Goal: Task Accomplishment & Management: Manage account settings

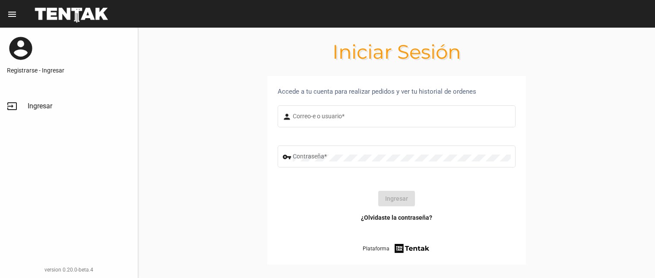
click at [283, 114] on mat-icon "person" at bounding box center [287, 117] width 10 height 10
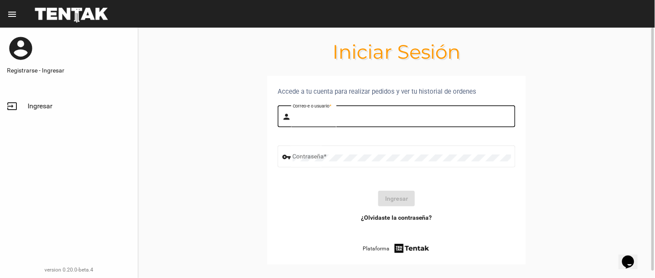
drag, startPoint x: 325, startPoint y: 118, endPoint x: 321, endPoint y: 119, distance: 4.5
click at [325, 118] on input "Correo-e o usuario *" at bounding box center [402, 117] width 218 height 7
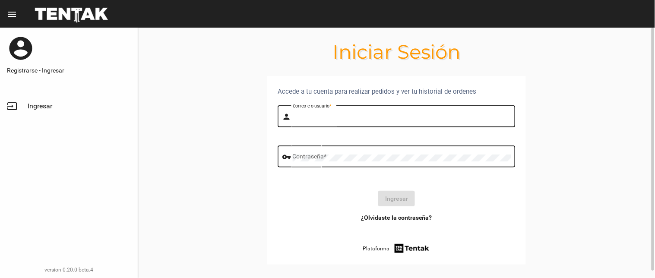
type input "BELEN"
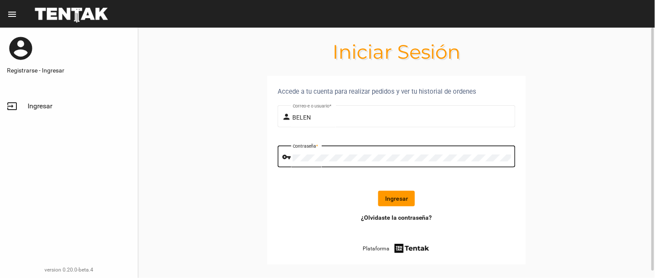
click at [392, 197] on button "Ingresar" at bounding box center [396, 199] width 37 height 16
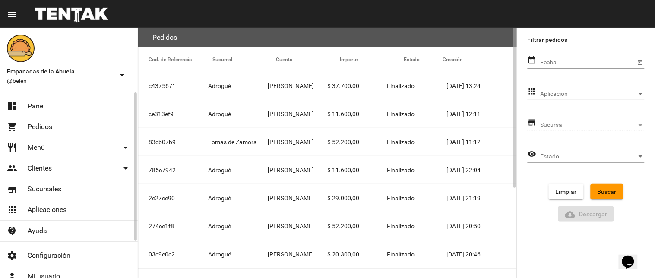
click at [54, 101] on link "dashboard Panel" at bounding box center [69, 106] width 138 height 21
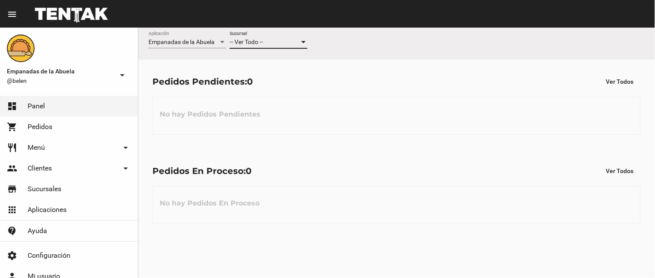
click at [275, 42] on div "-- Ver Todo --" at bounding box center [265, 42] width 70 height 7
drag, startPoint x: 256, startPoint y: 110, endPoint x: 255, endPoint y: 98, distance: 11.3
click at [255, 110] on div at bounding box center [327, 139] width 655 height 278
drag, startPoint x: 255, startPoint y: 98, endPoint x: 354, endPoint y: 76, distance: 101.5
click at [255, 97] on div "No hay Pedidos Pendientes" at bounding box center [396, 116] width 488 height 38
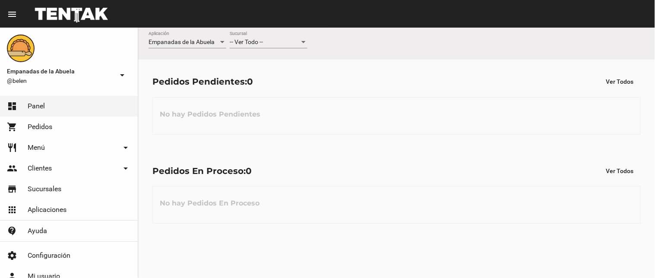
click at [286, 36] on div "-- Ver Todo -- Sucursal" at bounding box center [269, 40] width 78 height 17
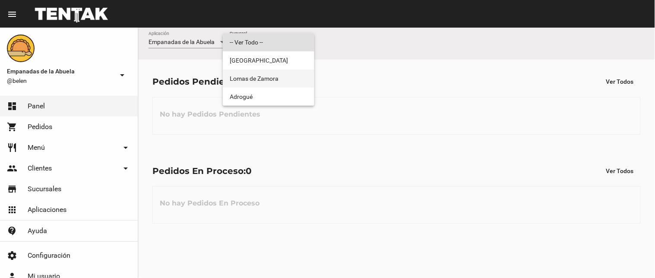
click at [272, 85] on span "Lomas de Zamora" at bounding box center [269, 78] width 78 height 18
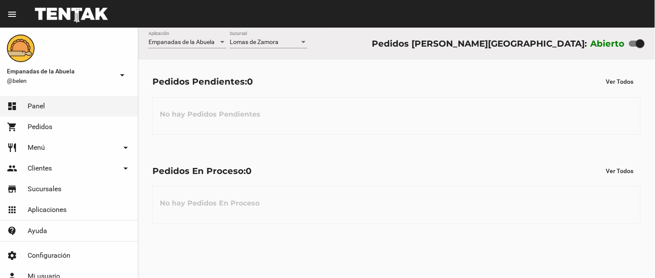
click at [279, 33] on div "Lomas de Zamora Sucursal" at bounding box center [269, 40] width 78 height 17
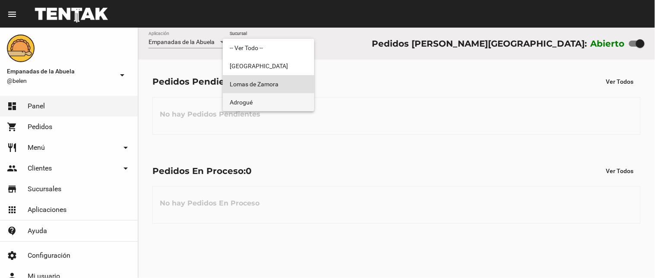
drag, startPoint x: 268, startPoint y: 101, endPoint x: 298, endPoint y: 85, distance: 33.4
click at [269, 101] on span "Adrogué" at bounding box center [269, 102] width 78 height 18
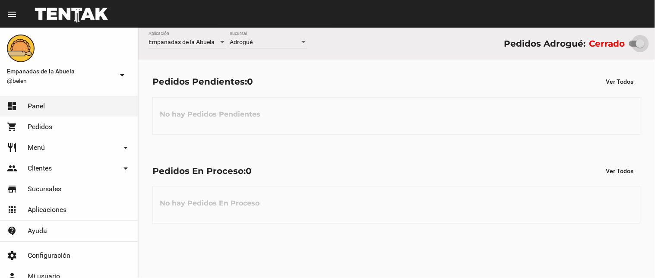
drag, startPoint x: 634, startPoint y: 44, endPoint x: 654, endPoint y: 44, distance: 20.7
click at [654, 44] on div "Empanadas de la Abuela Aplicación Adrogué Sucursal Pedidos Adrogué: Cerrado" at bounding box center [396, 44] width 517 height 32
checkbox input "true"
click at [242, 38] on div "Adrogué Sucursal" at bounding box center [269, 40] width 78 height 17
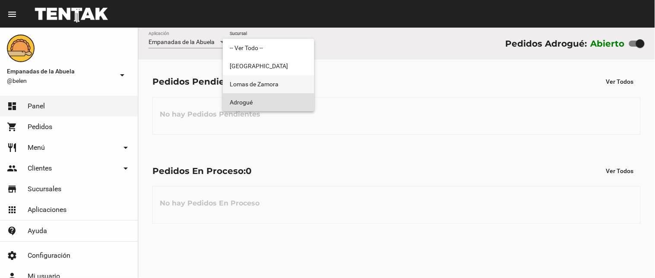
click at [265, 84] on span "Lomas de Zamora" at bounding box center [269, 84] width 78 height 18
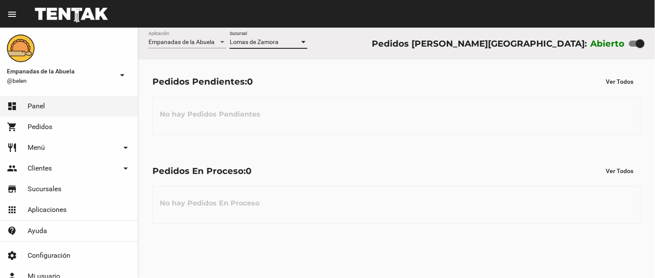
click at [272, 41] on span "Lomas de Zamora" at bounding box center [254, 41] width 49 height 7
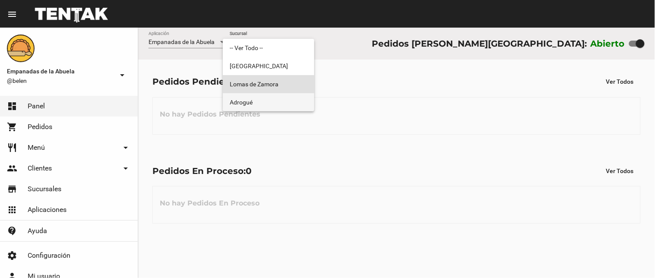
click at [255, 99] on span "Adrogué" at bounding box center [269, 102] width 78 height 18
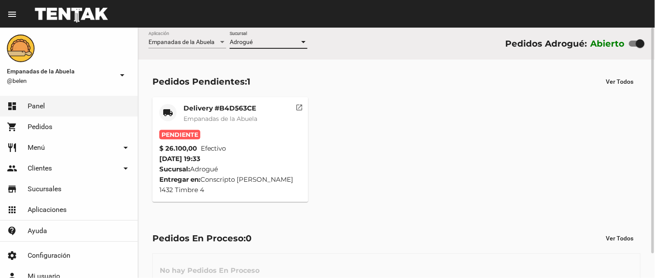
click at [245, 111] on mat-card-title "Delivery #B4D563CE" at bounding box center [220, 108] width 74 height 9
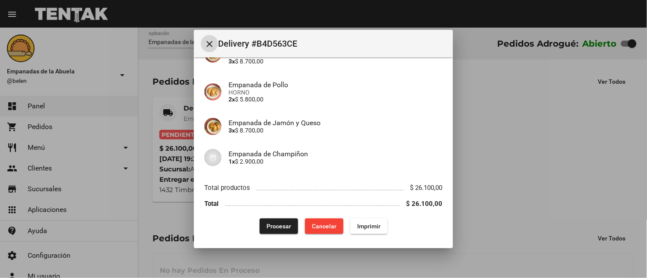
scroll to position [97, 0]
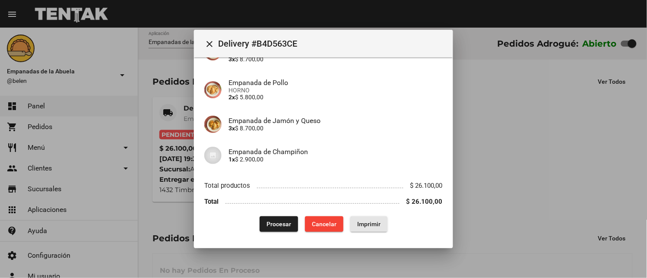
click at [375, 230] on button "Imprimir" at bounding box center [368, 224] width 37 height 16
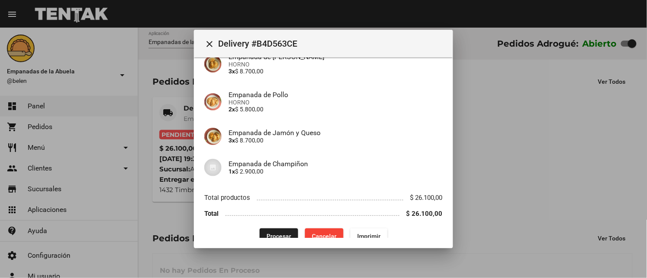
scroll to position [97, 0]
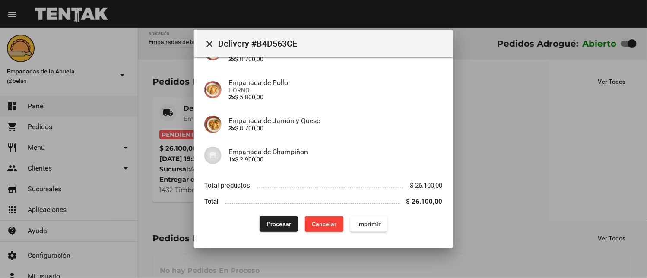
click at [265, 218] on button "Procesar" at bounding box center [278, 224] width 38 height 16
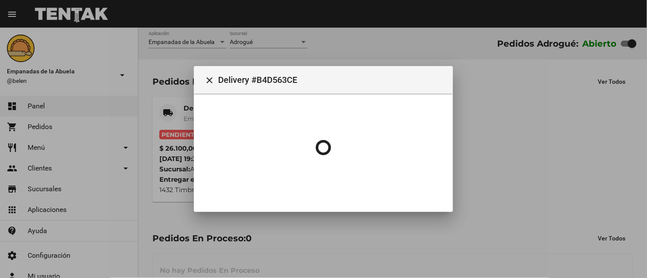
scroll to position [0, 0]
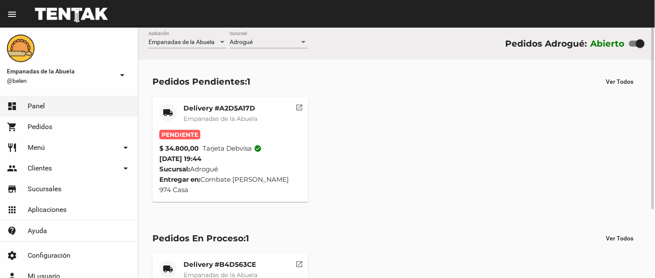
click at [215, 117] on span "Empanadas de la Abuela" at bounding box center [220, 119] width 74 height 8
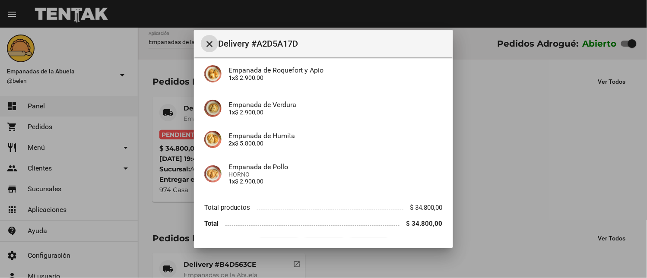
scroll to position [136, 0]
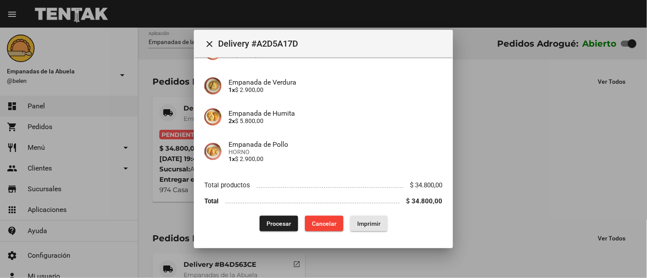
click at [365, 221] on span "Imprimir" at bounding box center [368, 223] width 23 height 7
click at [278, 220] on span "Procesar" at bounding box center [278, 223] width 25 height 7
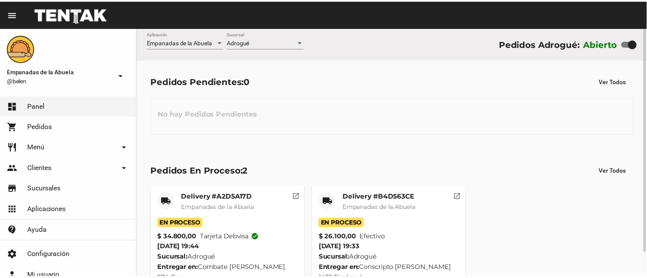
scroll to position [27, 0]
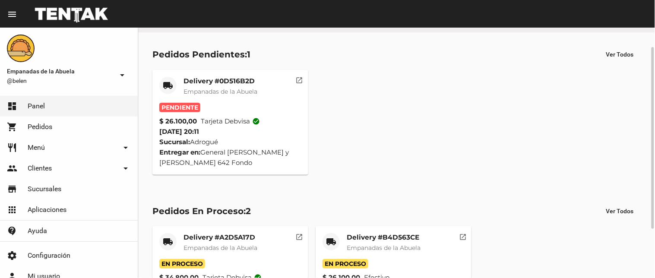
click at [231, 94] on span "Empanadas de la Abuela" at bounding box center [220, 92] width 74 height 8
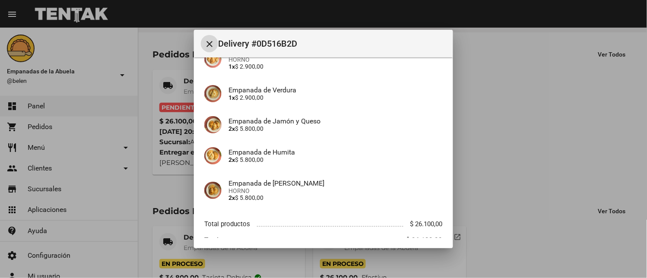
scroll to position [160, 0]
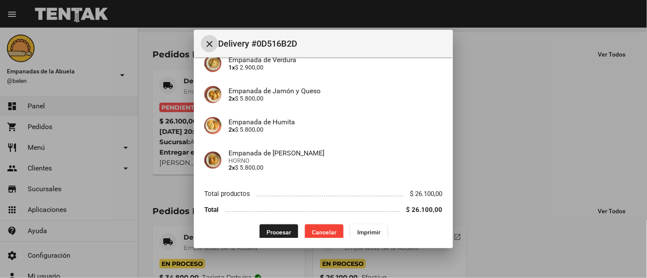
drag, startPoint x: 357, startPoint y: 224, endPoint x: 273, endPoint y: 183, distance: 93.3
click at [359, 229] on span "Imprimir" at bounding box center [368, 232] width 23 height 7
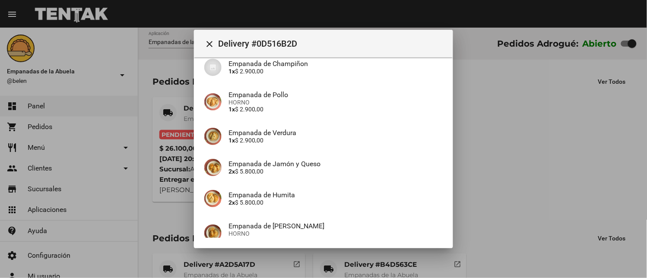
scroll to position [160, 0]
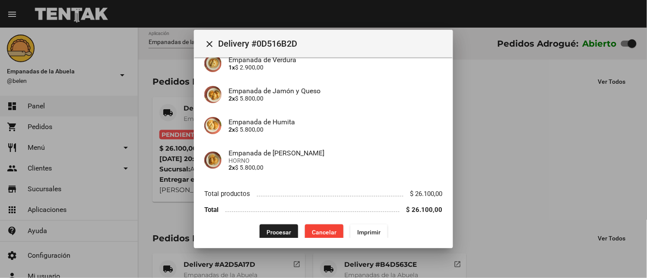
click at [270, 224] on button "Procesar" at bounding box center [278, 232] width 38 height 16
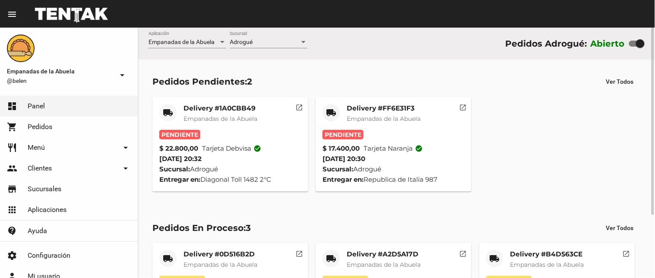
click at [359, 114] on div "Delivery #FF6E31F3 Empanadas de la Abuela" at bounding box center [384, 117] width 74 height 26
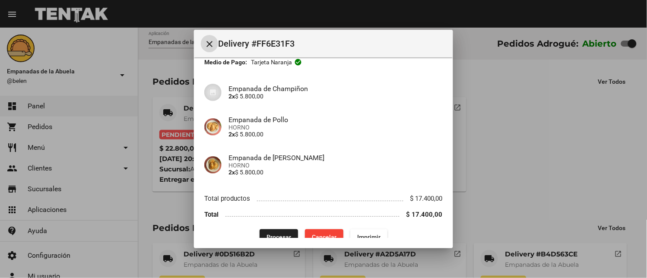
scroll to position [66, 0]
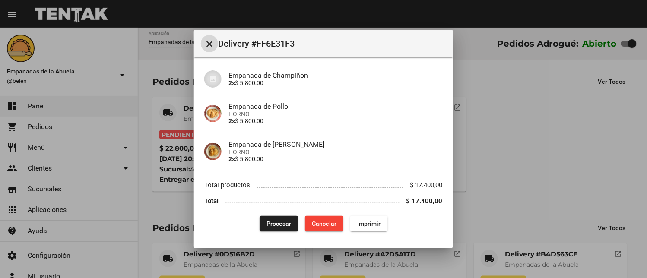
drag, startPoint x: 369, startPoint y: 224, endPoint x: 273, endPoint y: 202, distance: 98.7
click at [369, 224] on span "Imprimir" at bounding box center [368, 223] width 23 height 7
click at [279, 222] on span "Procesar" at bounding box center [278, 223] width 25 height 7
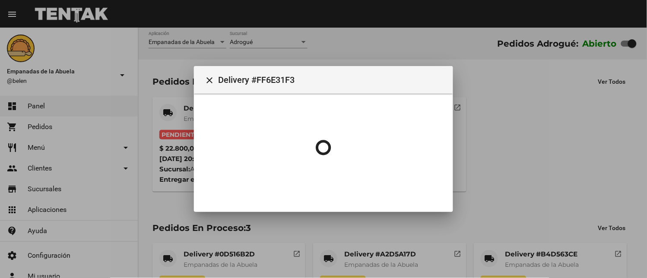
scroll to position [0, 0]
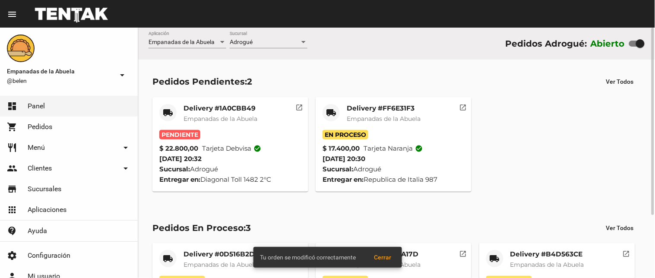
click at [220, 106] on mat-card-title "Delivery #1A0CBB49" at bounding box center [220, 108] width 74 height 9
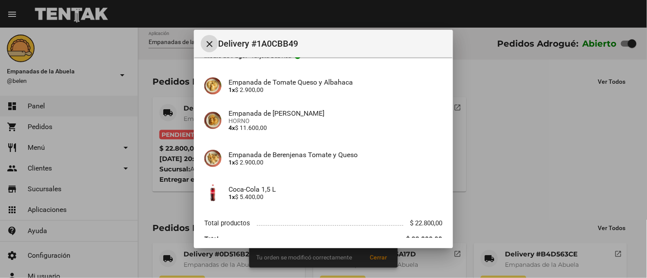
scroll to position [97, 0]
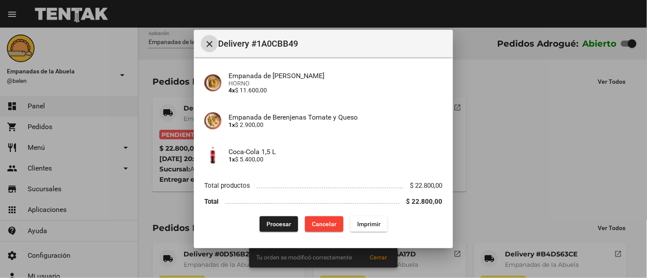
click at [357, 221] on span "Imprimir" at bounding box center [368, 224] width 23 height 7
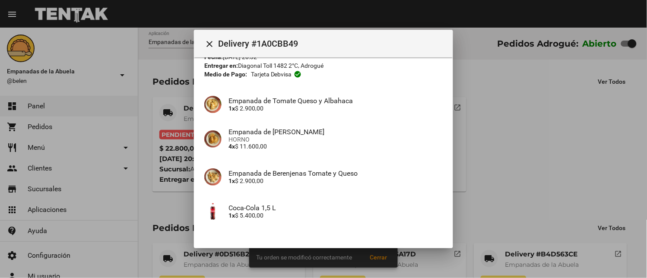
scroll to position [97, 0]
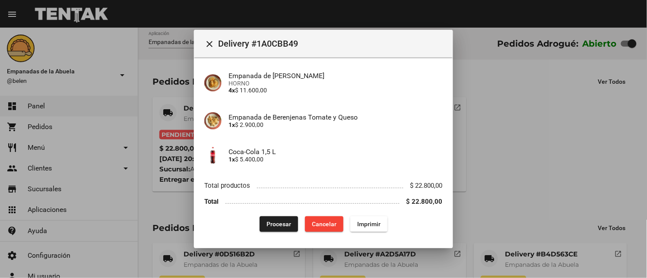
drag, startPoint x: 274, startPoint y: 214, endPoint x: 266, endPoint y: 222, distance: 11.6
click at [273, 217] on div "App: Empanadas de la Abuela Sucursal: Adrogué Cuenta: Lucrecia Osterc ( +54 111…" at bounding box center [323, 102] width 238 height 262
click at [266, 224] on span "Procesar" at bounding box center [278, 224] width 25 height 7
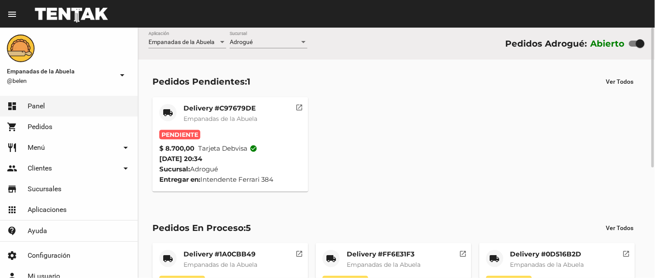
click at [221, 115] on span "Empanadas de la Abuela" at bounding box center [220, 119] width 74 height 8
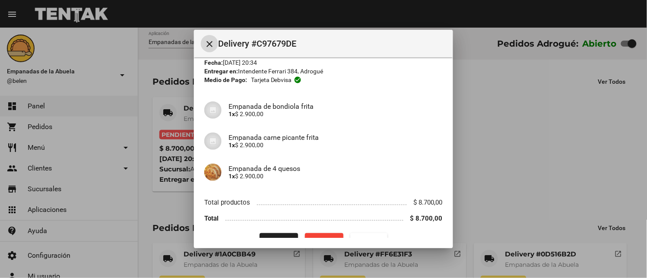
scroll to position [53, 0]
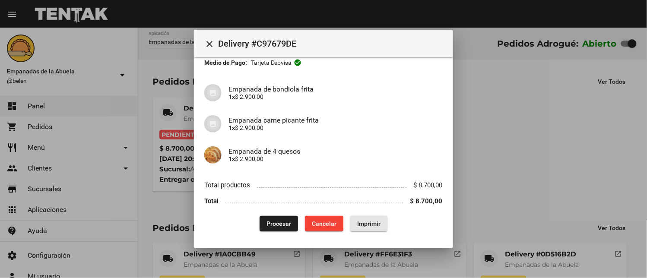
click at [363, 218] on button "Imprimir" at bounding box center [368, 224] width 37 height 16
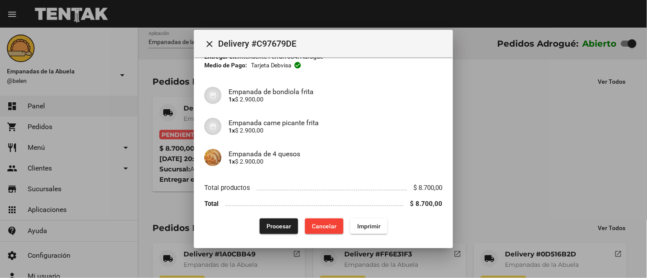
scroll to position [53, 0]
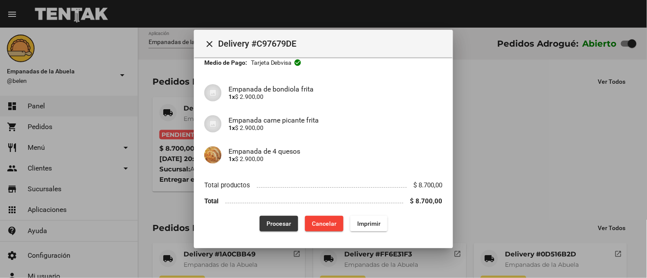
click at [273, 223] on span "Procesar" at bounding box center [278, 223] width 25 height 7
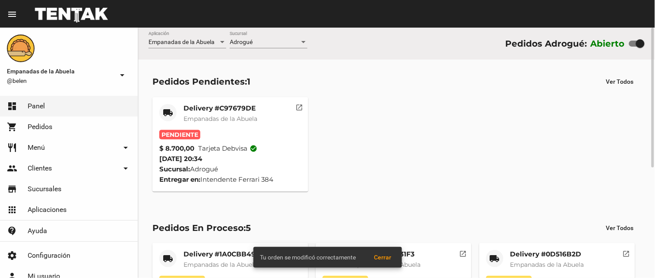
click at [215, 111] on mat-card-title "Delivery #C97679DE" at bounding box center [220, 108] width 74 height 9
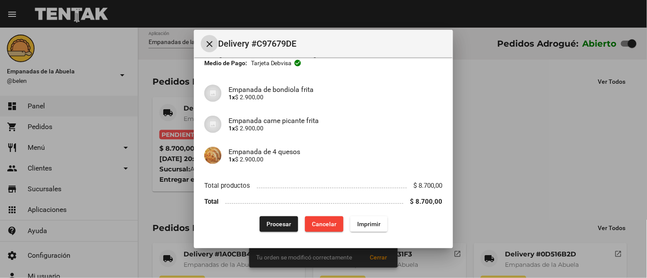
scroll to position [53, 0]
click at [275, 224] on span "Procesar" at bounding box center [278, 223] width 25 height 7
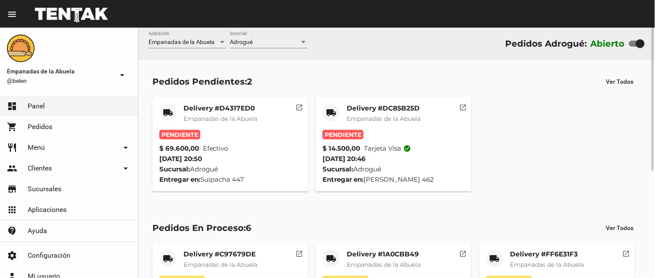
click at [400, 114] on mat-card-subtitle "Empanadas de la Abuela" at bounding box center [384, 118] width 74 height 9
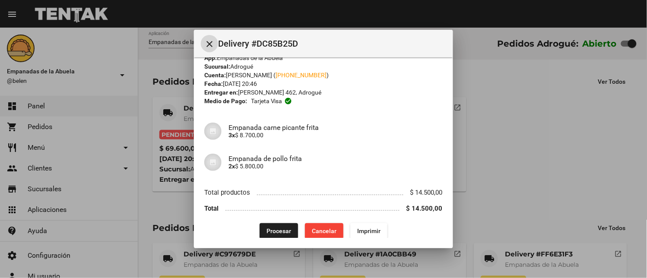
scroll to position [22, 0]
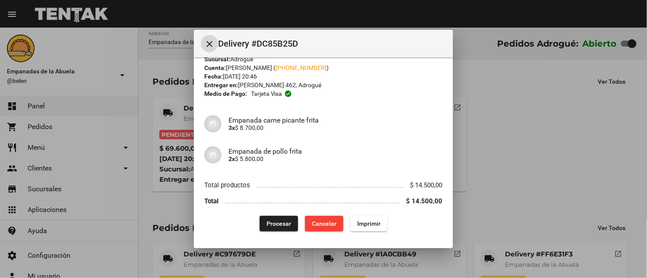
click at [366, 220] on button "Imprimir" at bounding box center [368, 224] width 37 height 16
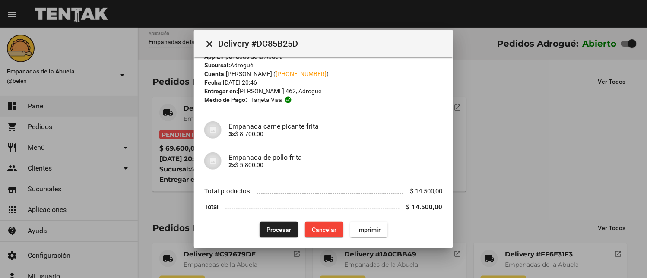
scroll to position [22, 0]
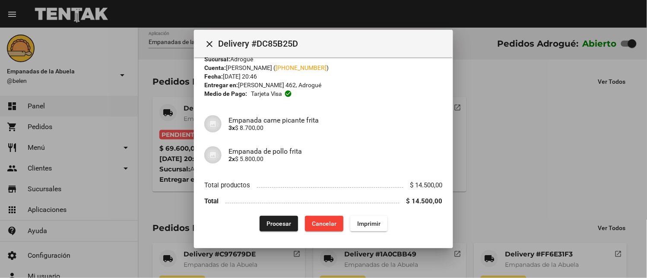
click at [266, 225] on span "Procesar" at bounding box center [278, 223] width 25 height 7
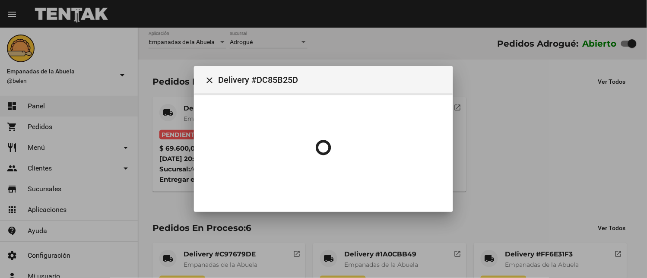
scroll to position [0, 0]
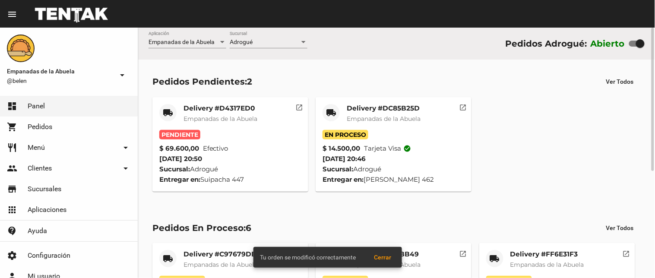
click at [194, 107] on mat-card-title "Delivery #D4317ED0" at bounding box center [220, 108] width 74 height 9
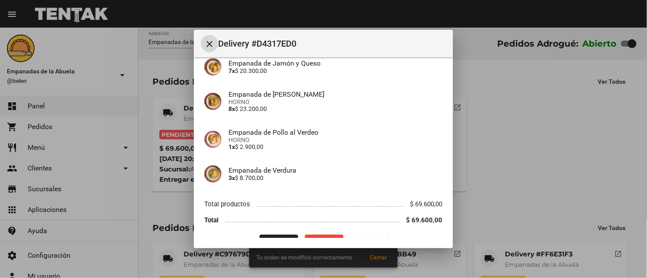
scroll to position [215, 0]
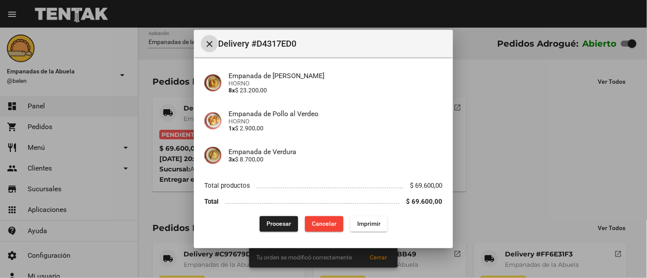
click at [367, 219] on button "Imprimir" at bounding box center [368, 224] width 37 height 16
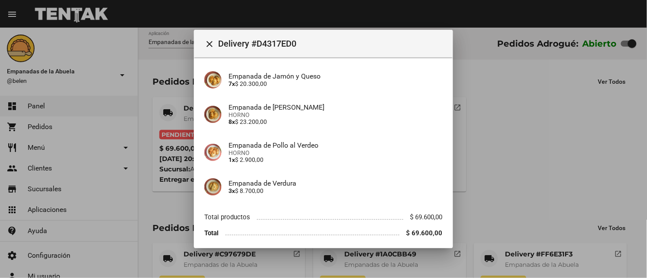
scroll to position [215, 0]
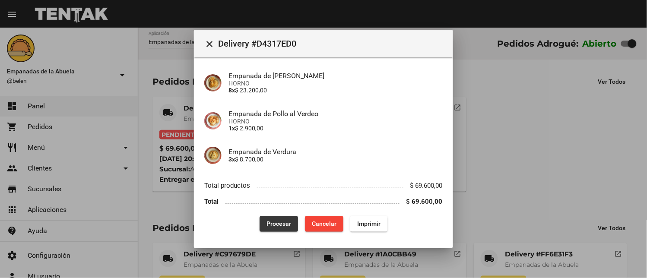
click at [275, 225] on span "Procesar" at bounding box center [278, 224] width 25 height 7
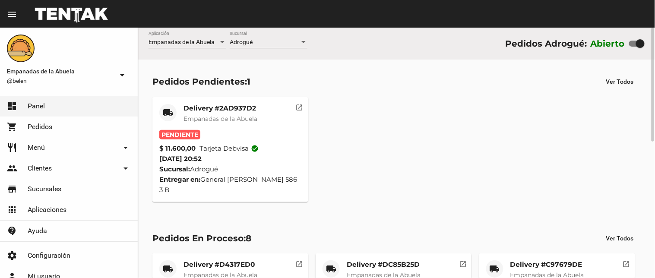
click at [226, 110] on mat-card-title "Delivery #2AD937D2" at bounding box center [220, 108] width 74 height 9
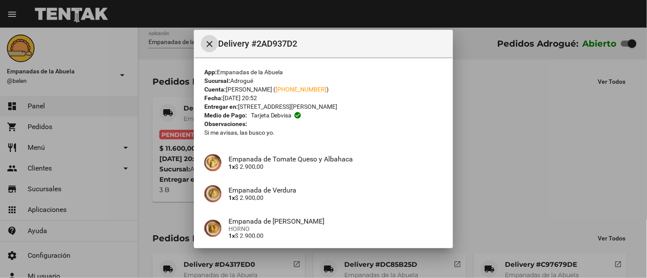
scroll to position [114, 0]
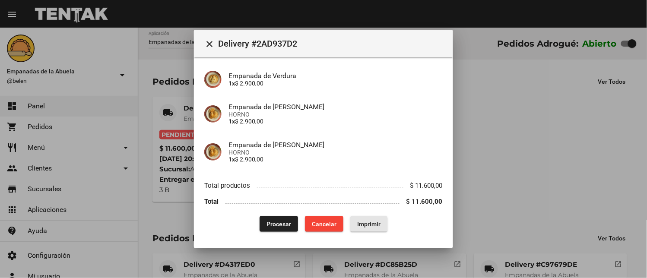
click at [369, 223] on span "Imprimir" at bounding box center [368, 224] width 23 height 7
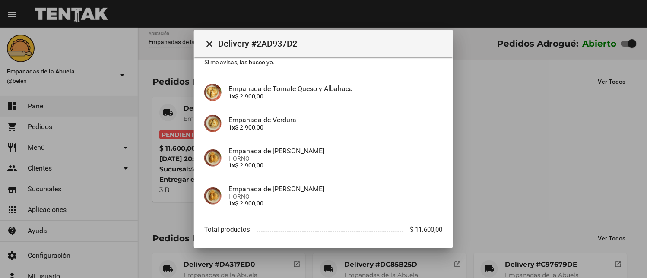
scroll to position [114, 0]
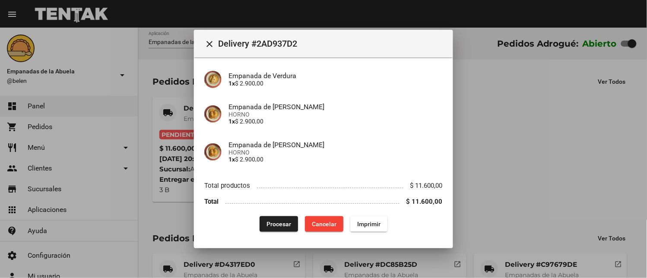
click at [271, 222] on span "Procesar" at bounding box center [278, 224] width 25 height 7
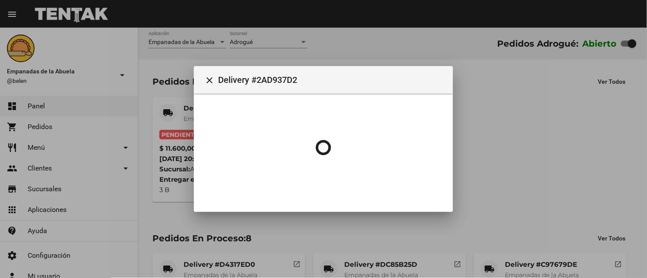
scroll to position [0, 0]
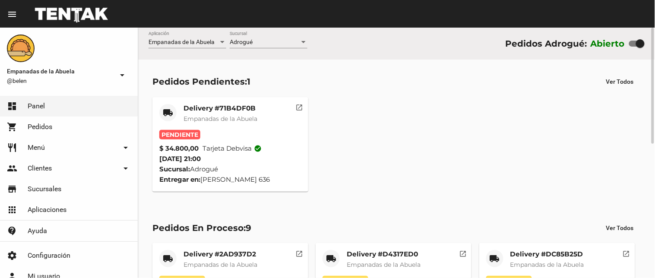
click at [222, 98] on mat-card "local_shipping Delivery #71B4DF0B Empanadas de la Abuela Pendiente $ 34.800,00 …" at bounding box center [230, 144] width 156 height 95
click at [222, 108] on mat-card-title "Delivery #71B4DF0B" at bounding box center [220, 108] width 74 height 9
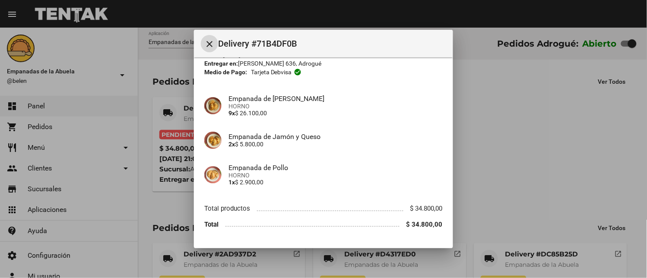
scroll to position [66, 0]
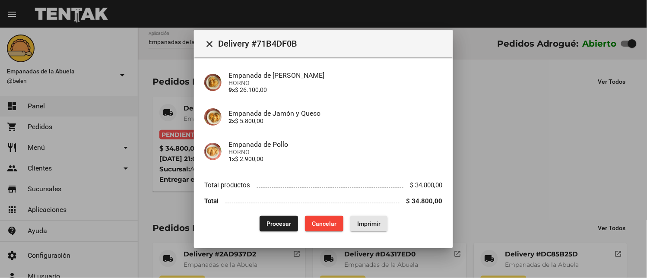
drag, startPoint x: 367, startPoint y: 226, endPoint x: 292, endPoint y: 255, distance: 81.0
click at [367, 224] on span "Imprimir" at bounding box center [368, 223] width 23 height 7
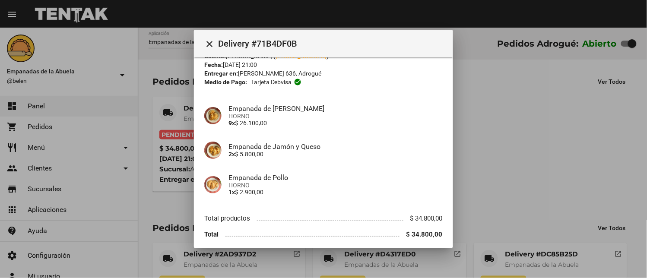
scroll to position [66, 0]
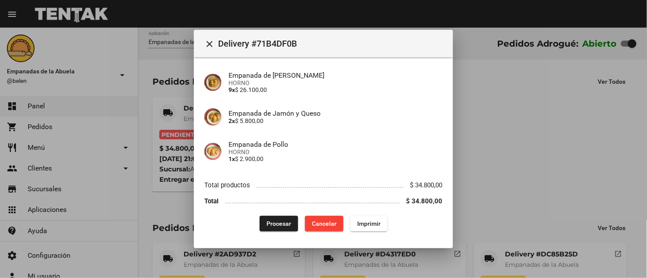
drag, startPoint x: 273, startPoint y: 220, endPoint x: 267, endPoint y: 223, distance: 7.0
click at [272, 221] on span "Procesar" at bounding box center [278, 223] width 25 height 7
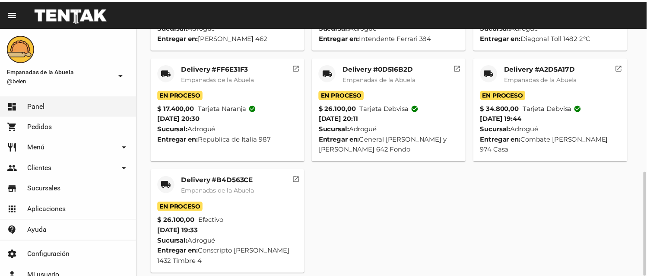
scroll to position [0, 0]
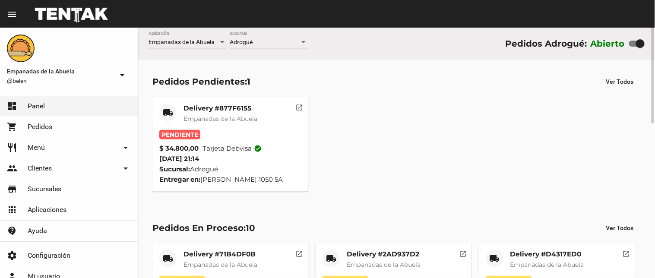
click at [211, 104] on mat-card-title "Delivery #877F6155" at bounding box center [220, 108] width 74 height 9
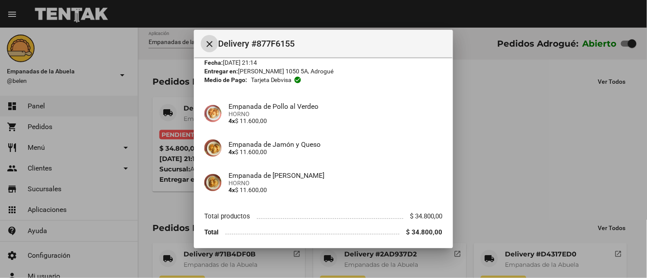
scroll to position [66, 0]
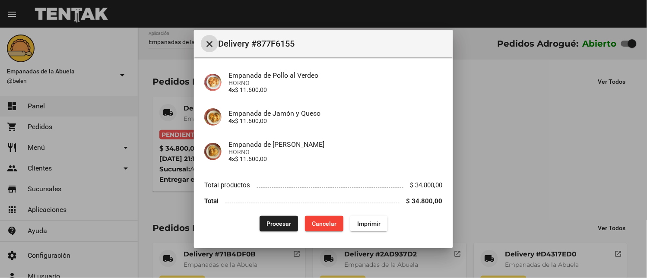
drag, startPoint x: 367, startPoint y: 220, endPoint x: 222, endPoint y: 73, distance: 207.3
click at [368, 221] on span "Imprimir" at bounding box center [368, 223] width 23 height 7
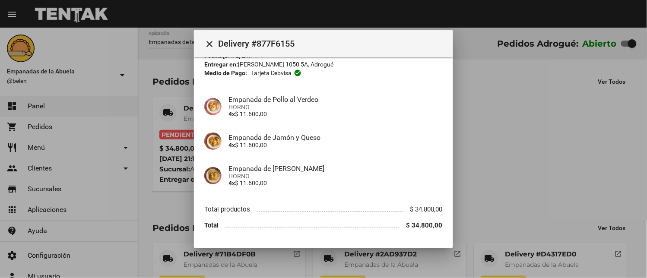
scroll to position [66, 0]
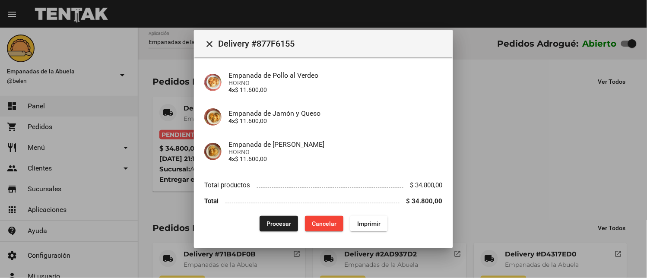
click at [265, 212] on div "App: Empanadas de la Abuela Sucursal: Adrogué Cuenta: Santiago Solis ( +54 1168…" at bounding box center [323, 116] width 238 height 231
click at [266, 220] on span "Procesar" at bounding box center [278, 223] width 25 height 7
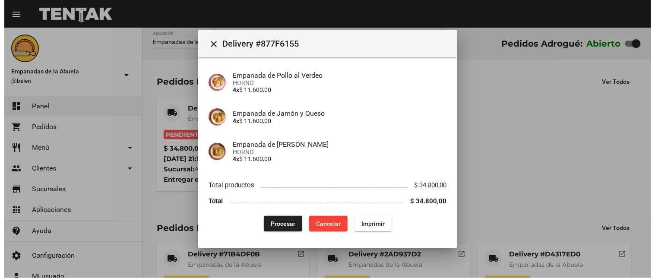
scroll to position [0, 0]
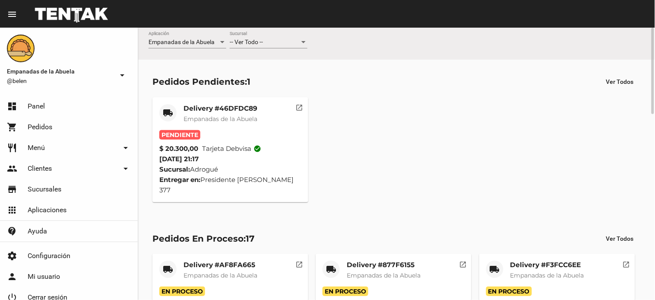
click at [265, 40] on div "-- Ver Todo --" at bounding box center [265, 42] width 70 height 7
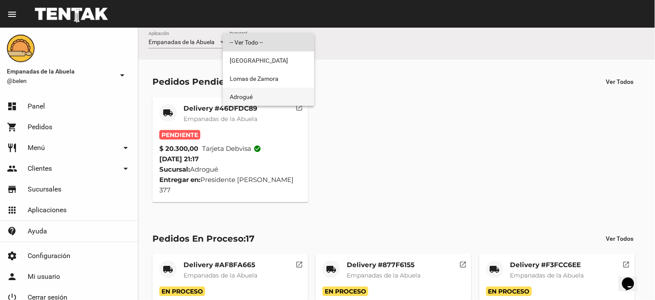
click at [261, 92] on span "Adrogué" at bounding box center [269, 97] width 78 height 18
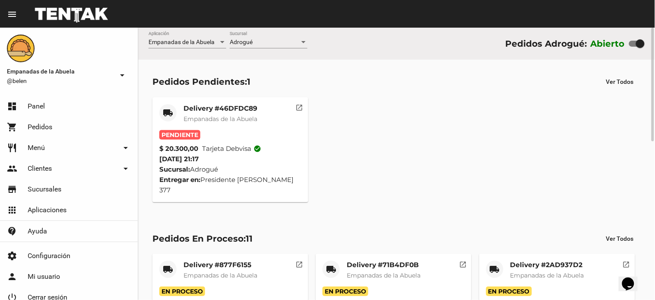
click at [226, 109] on mat-card-title "Delivery #46DFDC89" at bounding box center [220, 108] width 74 height 9
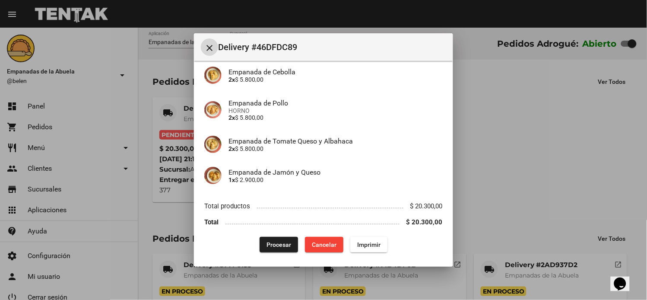
scroll to position [76, 0]
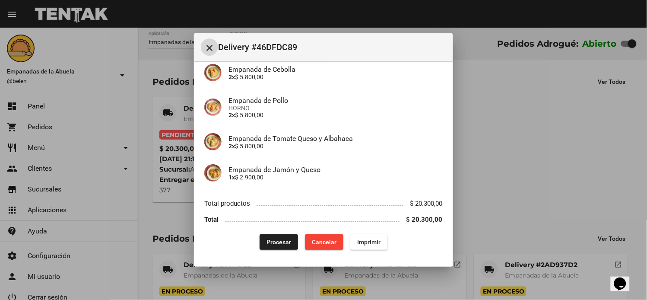
click at [357, 244] on span "Imprimir" at bounding box center [368, 241] width 23 height 7
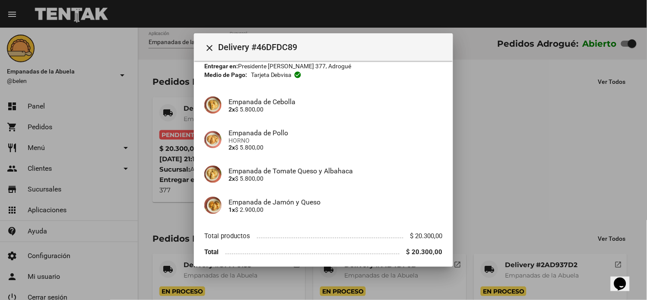
scroll to position [76, 0]
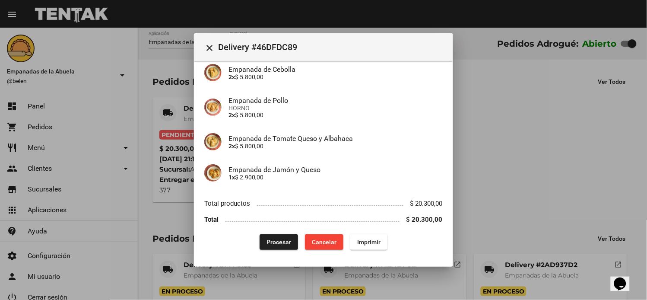
click at [281, 243] on span "Procesar" at bounding box center [278, 241] width 25 height 7
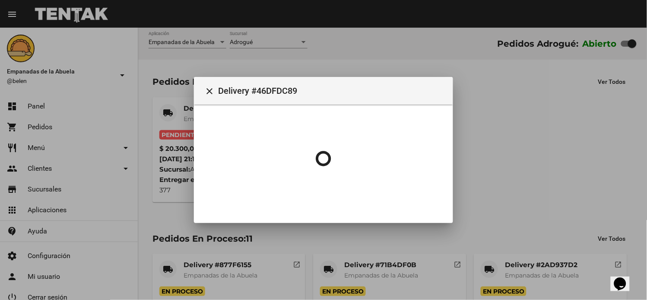
scroll to position [0, 0]
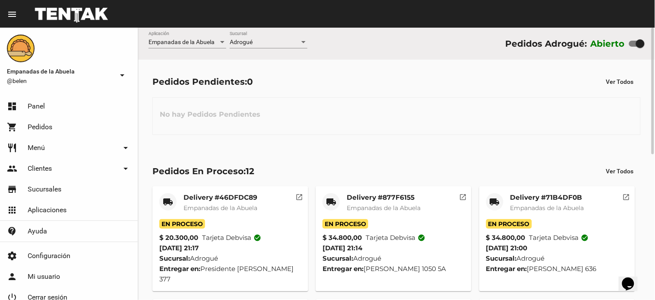
click at [325, 108] on div "No hay Pedidos Pendientes" at bounding box center [396, 116] width 488 height 38
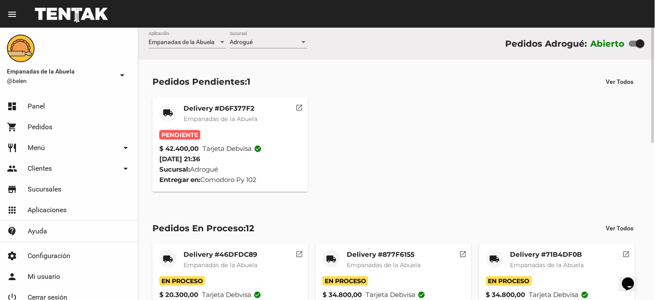
click at [226, 110] on mat-card-title "Delivery #D6F377F2" at bounding box center [220, 108] width 74 height 9
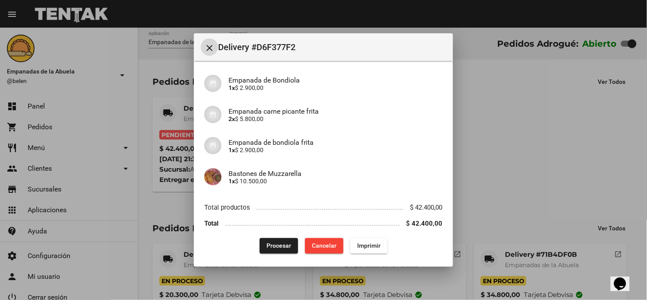
scroll to position [239, 0]
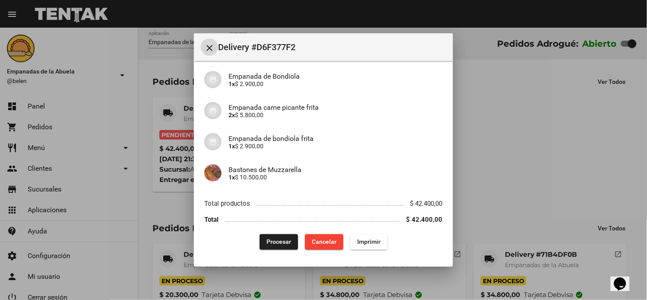
click at [357, 244] on span "Imprimir" at bounding box center [368, 241] width 23 height 7
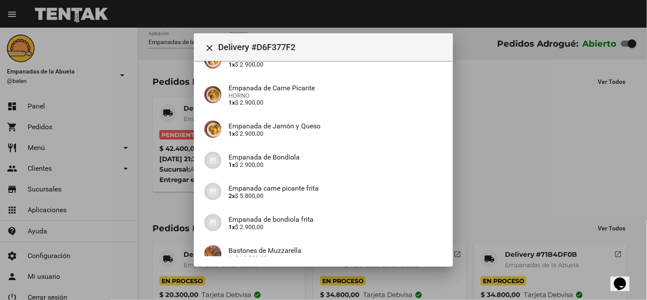
scroll to position [239, 0]
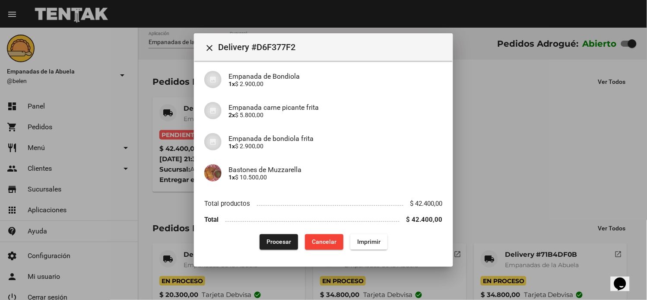
click at [275, 239] on span "Procesar" at bounding box center [278, 241] width 25 height 7
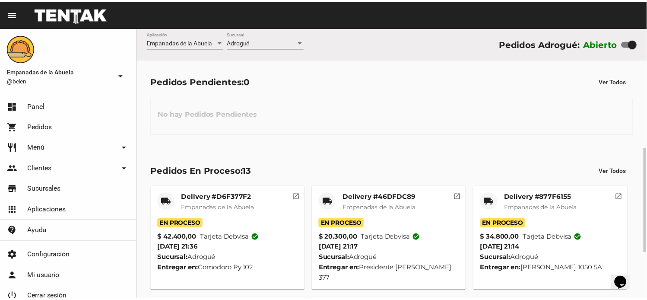
scroll to position [424, 0]
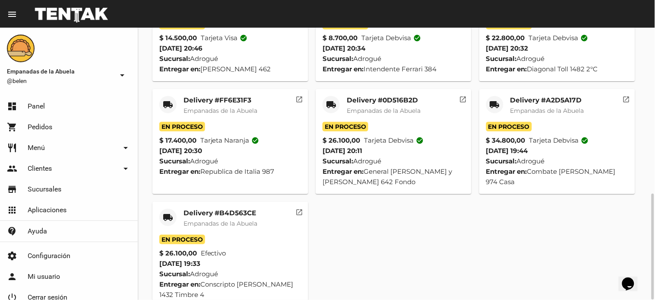
click at [172, 212] on mat-icon "local_shipping" at bounding box center [168, 217] width 10 height 10
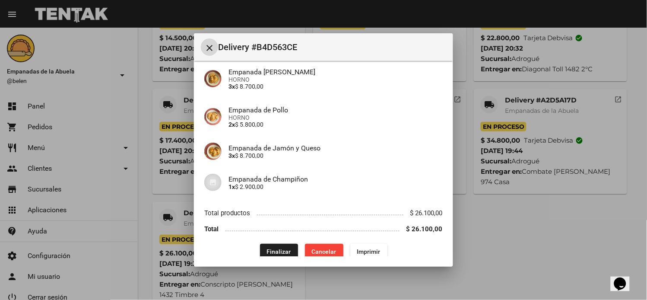
scroll to position [83, 0]
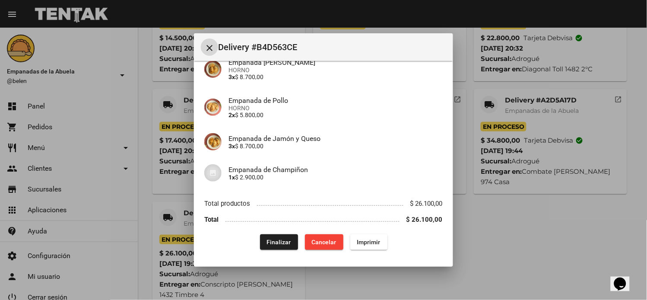
click at [277, 237] on button "Finalizar" at bounding box center [279, 242] width 38 height 16
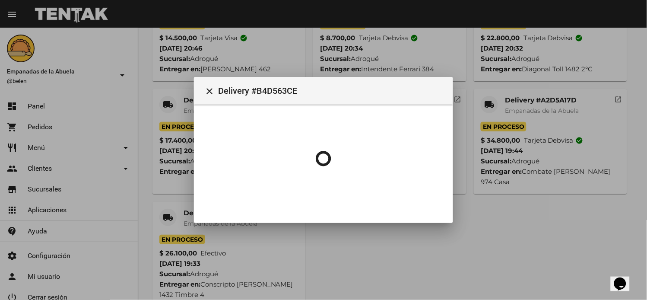
scroll to position [0, 0]
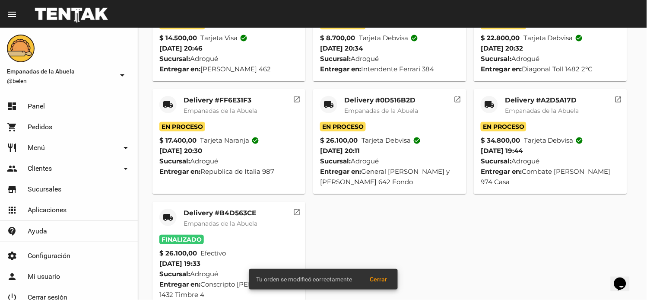
click at [491, 84] on body "menu Resumen Empanadas de la Abuela @belen arrow_drop_down dashboard Panel shop…" at bounding box center [323, 150] width 647 height 300
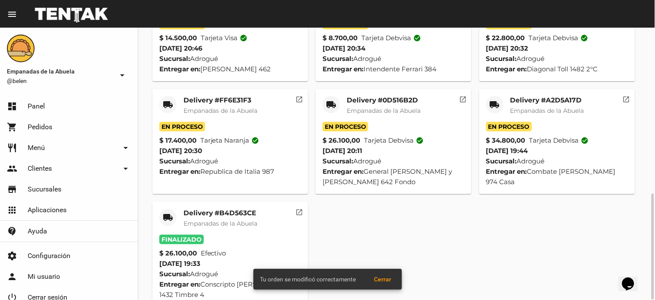
click at [501, 96] on div "local_shipping" at bounding box center [494, 104] width 17 height 17
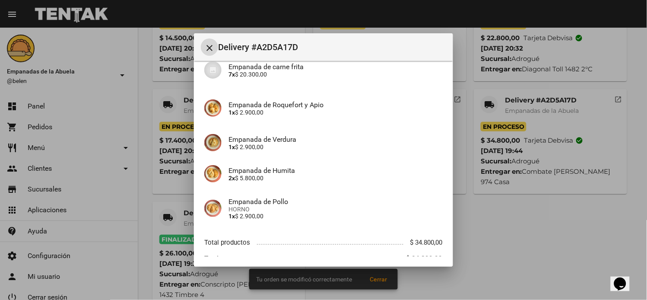
scroll to position [121, 0]
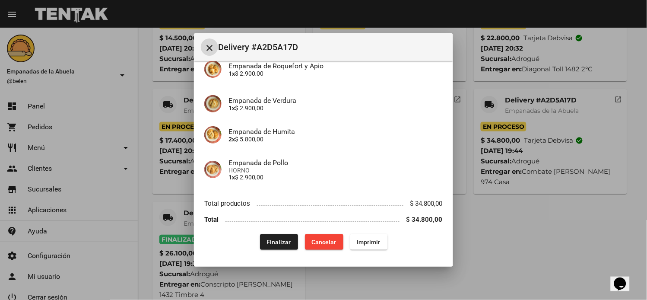
click at [267, 238] on span "Finalizar" at bounding box center [279, 241] width 24 height 7
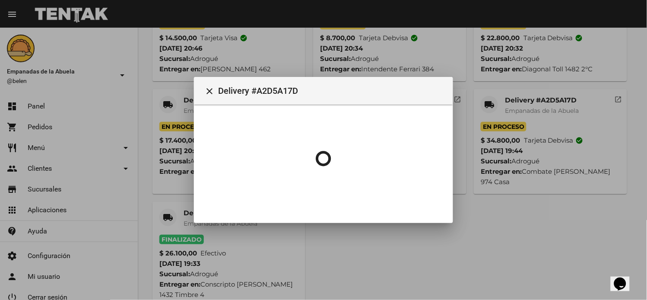
scroll to position [0, 0]
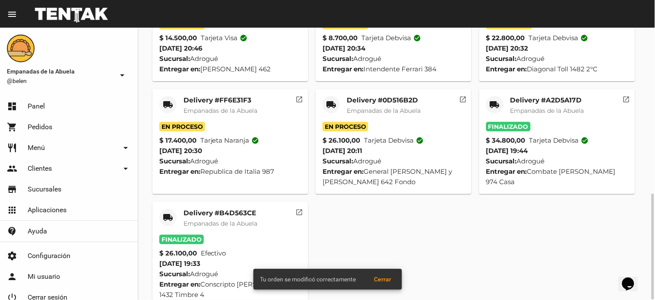
click at [333, 99] on mat-icon "local_shipping" at bounding box center [331, 104] width 10 height 10
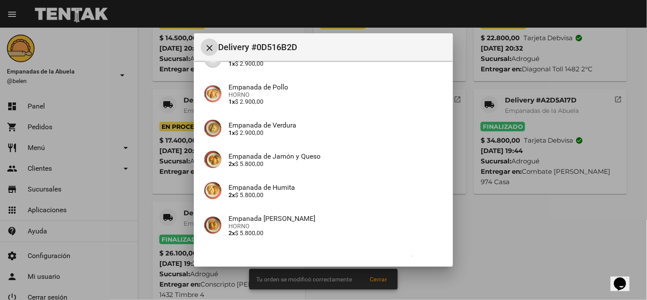
scroll to position [145, 0]
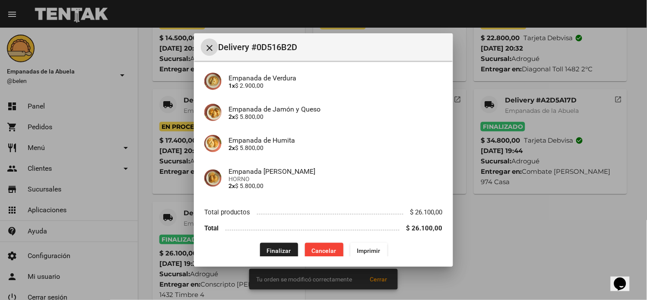
click at [268, 247] on span "Finalizar" at bounding box center [279, 250] width 24 height 7
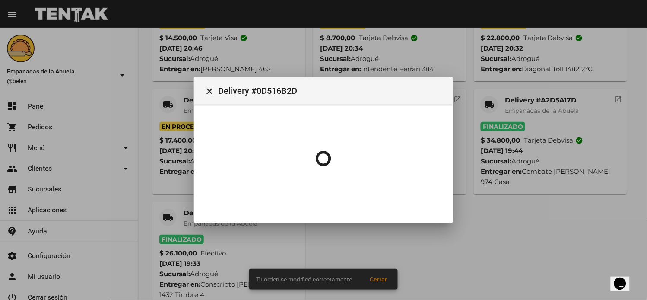
scroll to position [0, 0]
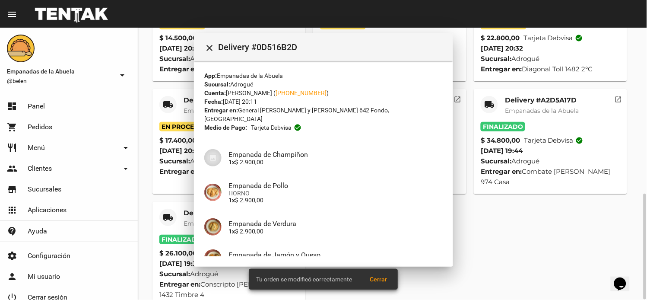
click at [164, 99] on mat-icon "local_shipping" at bounding box center [168, 104] width 10 height 10
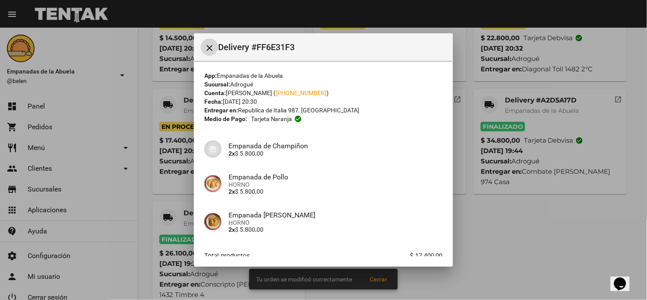
scroll to position [52, 0]
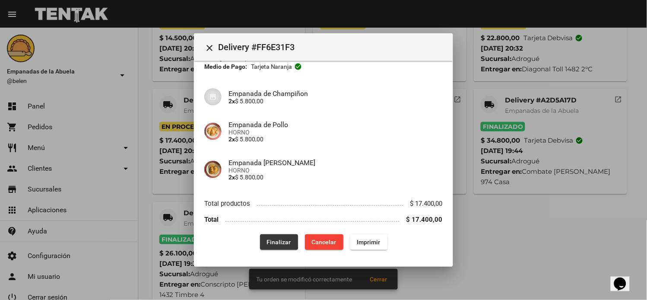
drag, startPoint x: 269, startPoint y: 237, endPoint x: 270, endPoint y: 224, distance: 13.0
click at [269, 234] on button "Finalizar" at bounding box center [279, 242] width 38 height 16
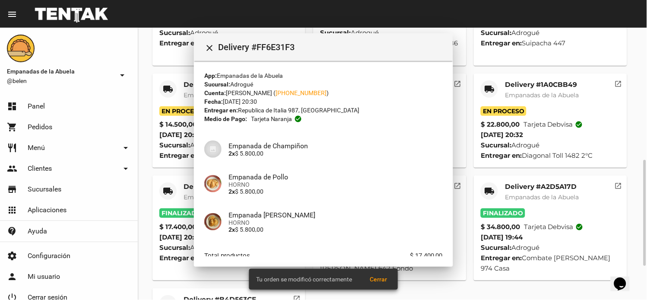
scroll to position [252, 0]
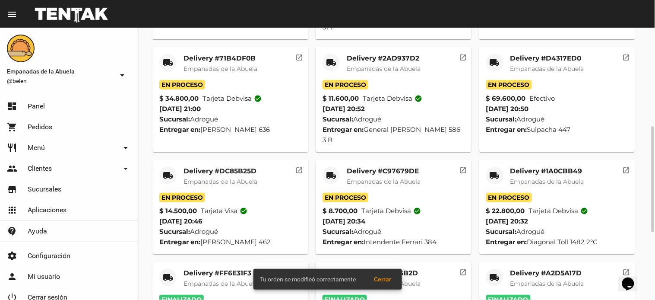
click at [494, 170] on mat-icon "local_shipping" at bounding box center [495, 175] width 10 height 10
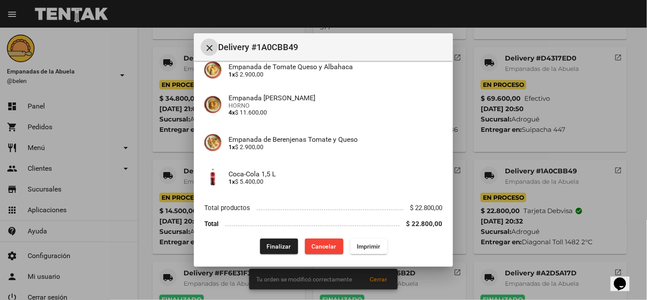
scroll to position [83, 0]
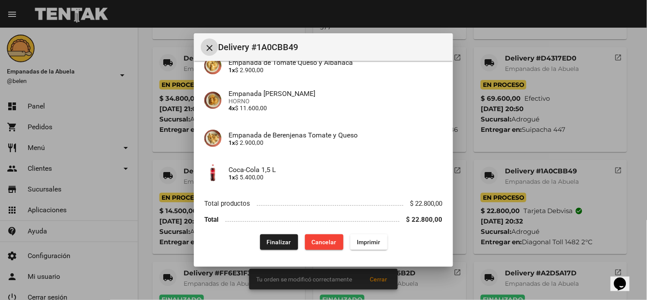
click at [276, 242] on span "Finalizar" at bounding box center [279, 241] width 24 height 7
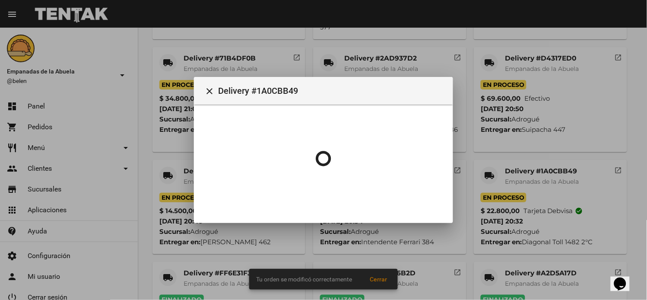
scroll to position [0, 0]
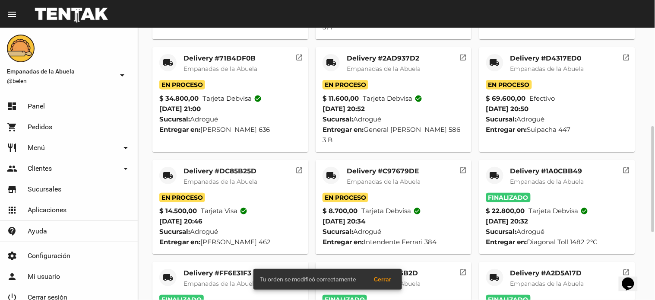
click at [330, 170] on mat-icon "local_shipping" at bounding box center [331, 175] width 10 height 10
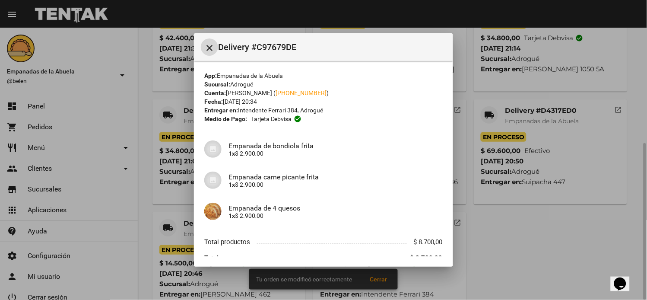
scroll to position [39, 0]
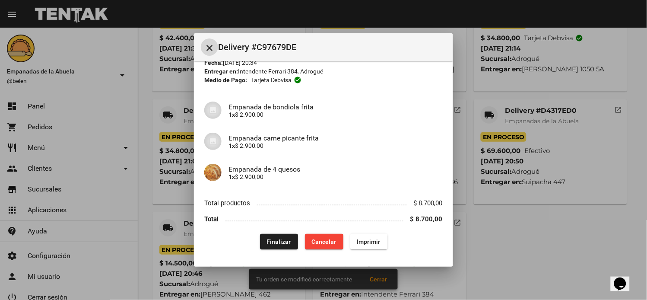
click at [278, 235] on button "Finalizar" at bounding box center [279, 242] width 38 height 16
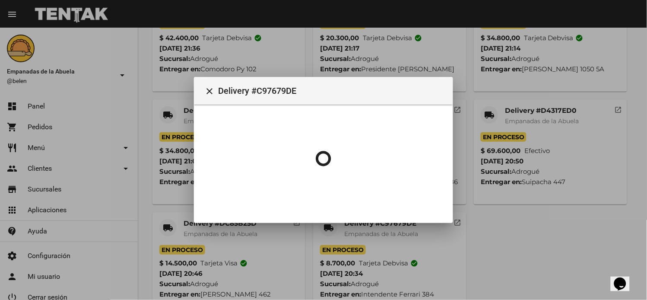
scroll to position [0, 0]
click at [163, 205] on div at bounding box center [323, 150] width 647 height 300
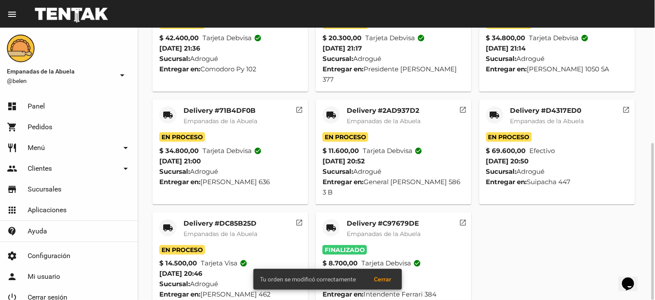
click at [165, 222] on mat-icon "local_shipping" at bounding box center [168, 227] width 10 height 10
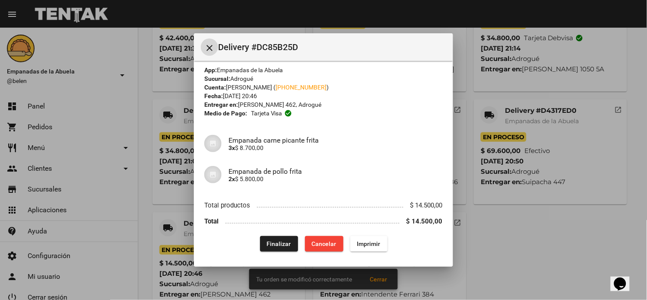
scroll to position [7, 0]
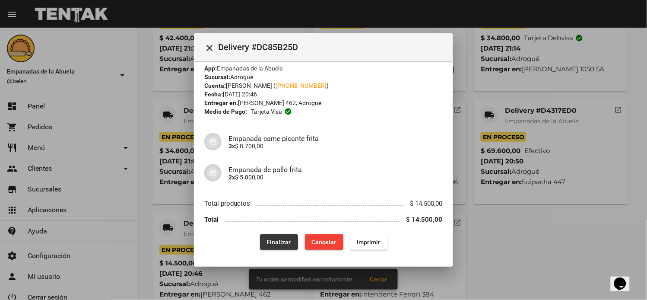
drag, startPoint x: 262, startPoint y: 234, endPoint x: 285, endPoint y: 218, distance: 27.3
click at [264, 234] on button "Finalizar" at bounding box center [279, 242] width 38 height 16
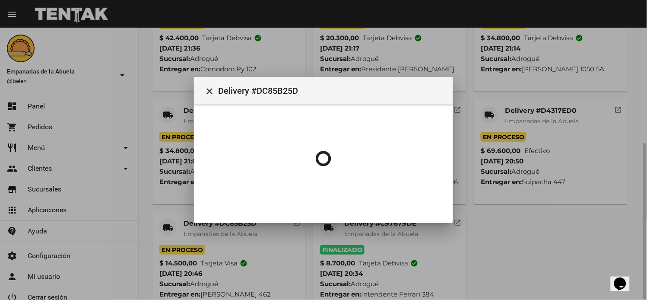
drag, startPoint x: 488, startPoint y: 95, endPoint x: 486, endPoint y: 100, distance: 4.6
click at [488, 96] on div at bounding box center [323, 150] width 647 height 300
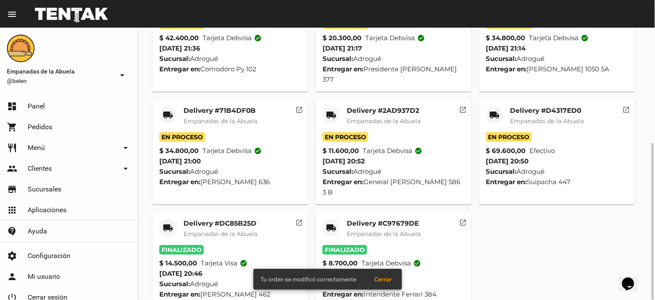
click at [486, 106] on mat-card-header "local_shipping Delivery #D4317ED0 Empanadas de la Abuela" at bounding box center [557, 119] width 142 height 26
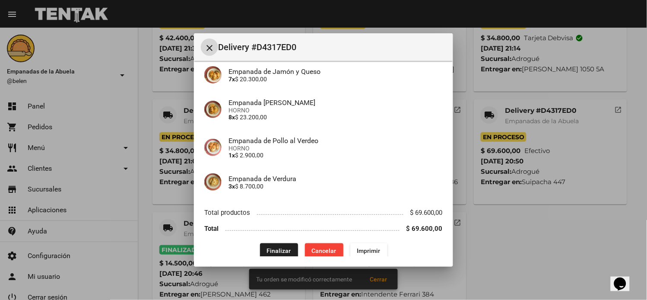
scroll to position [201, 0]
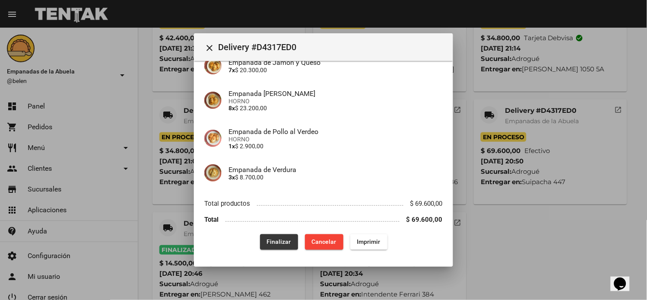
click at [268, 235] on button "Finalizar" at bounding box center [279, 242] width 38 height 16
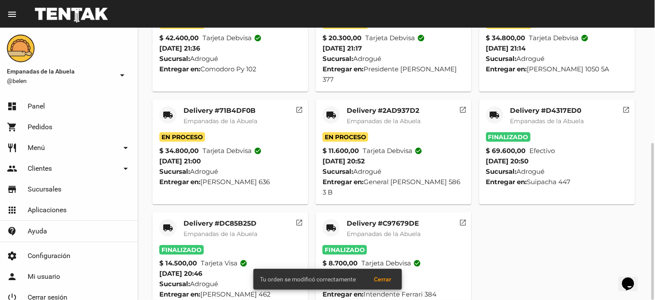
click at [331, 110] on mat-icon "local_shipping" at bounding box center [331, 115] width 10 height 10
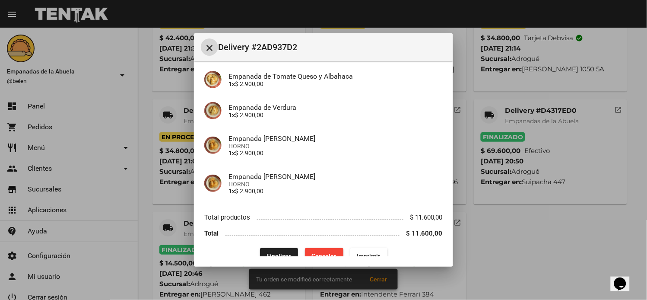
scroll to position [101, 0]
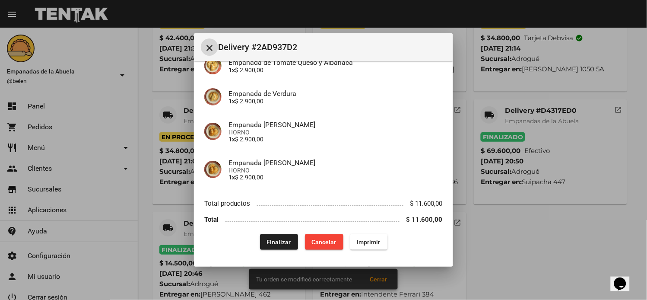
click at [281, 238] on span "Finalizar" at bounding box center [279, 241] width 24 height 7
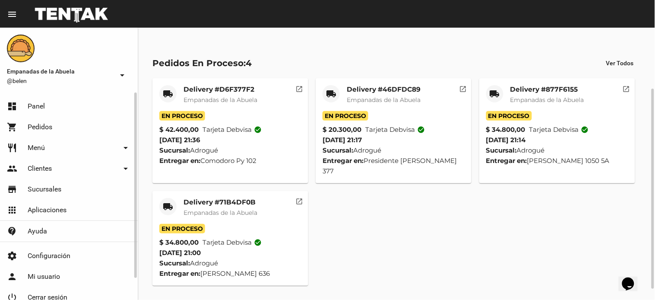
scroll to position [97, 0]
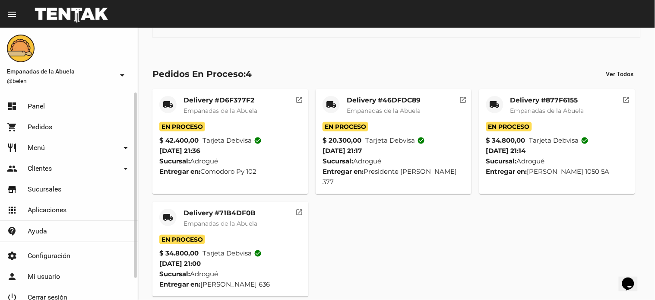
drag, startPoint x: 20, startPoint y: 149, endPoint x: 44, endPoint y: 167, distance: 29.4
click at [22, 149] on link "restaurant Menú arrow_drop_down" at bounding box center [69, 147] width 138 height 21
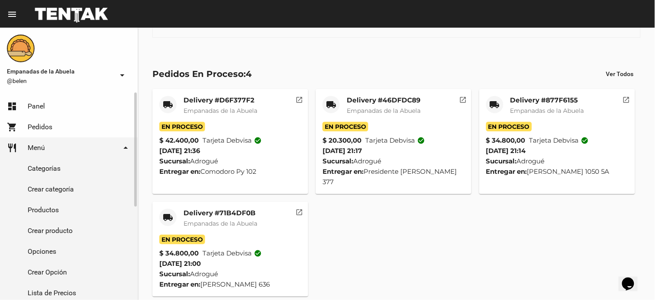
click at [64, 207] on link "Productos" at bounding box center [69, 209] width 138 height 21
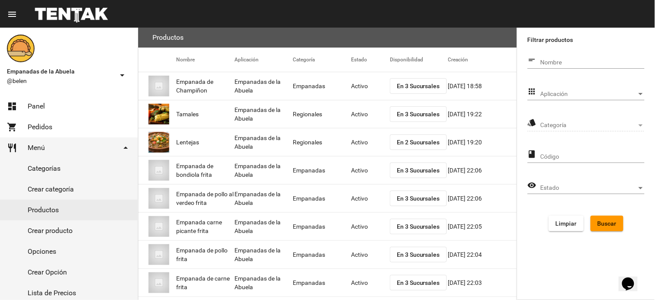
click at [556, 89] on div "Aplicación Aplicación" at bounding box center [592, 91] width 104 height 17
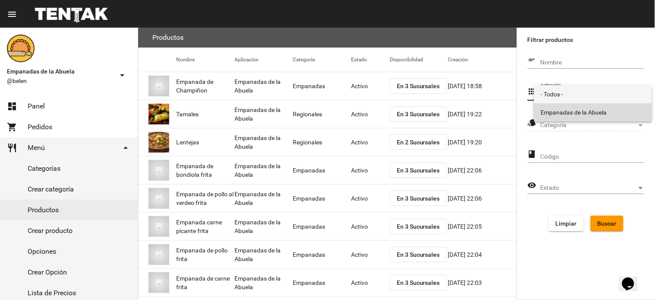
click at [552, 114] on span "Empanadas de la Abuela" at bounding box center [593, 112] width 104 height 18
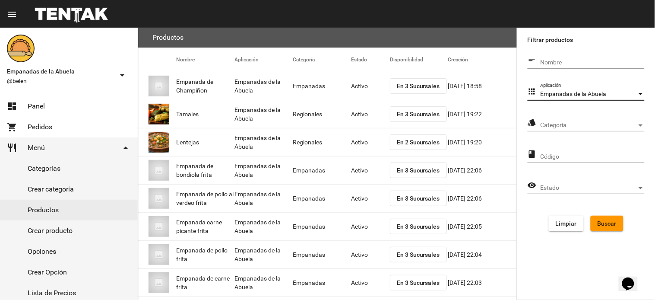
click at [558, 130] on div "Categoría Categoría" at bounding box center [592, 122] width 104 height 17
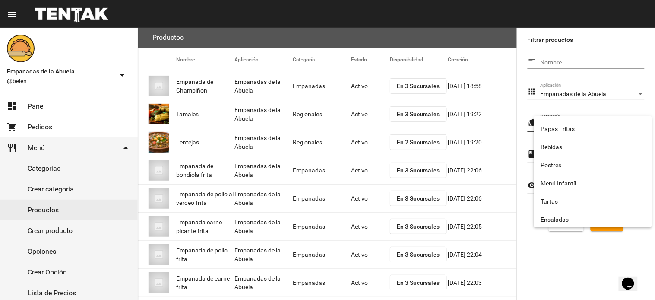
scroll to position [143, 0]
click at [568, 210] on span "Empanadas" at bounding box center [593, 217] width 104 height 18
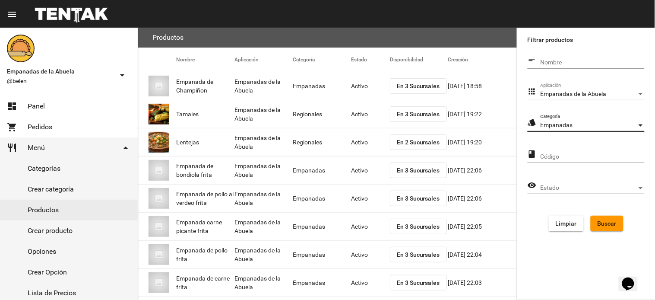
click at [578, 186] on span "Estado" at bounding box center [588, 187] width 96 height 7
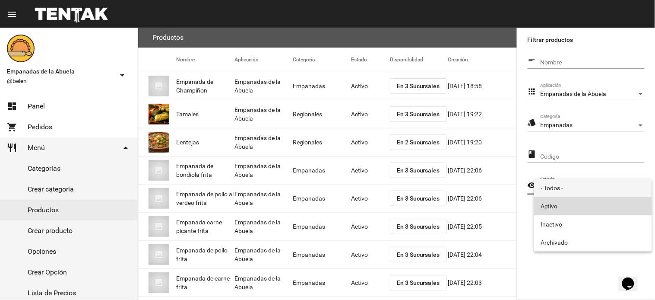
click at [551, 202] on span "Activo" at bounding box center [593, 206] width 104 height 18
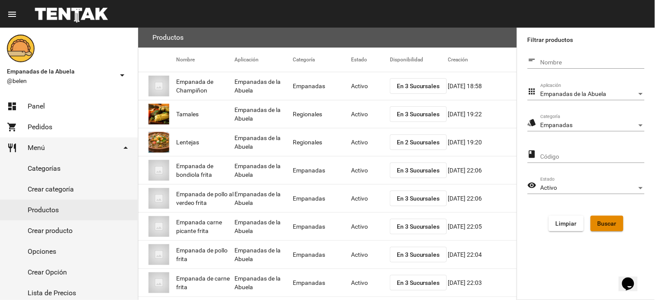
click at [609, 229] on button "Buscar" at bounding box center [607, 223] width 33 height 16
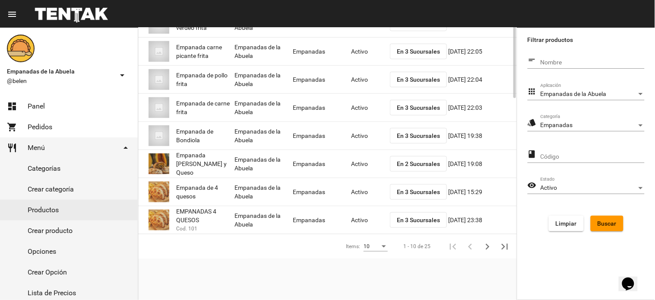
scroll to position [0, 0]
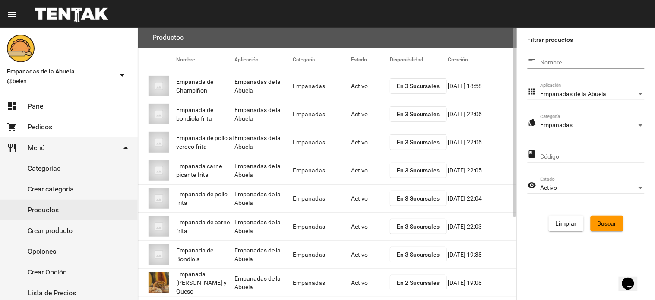
click at [410, 143] on span "En 3 Sucursales" at bounding box center [418, 142] width 43 height 7
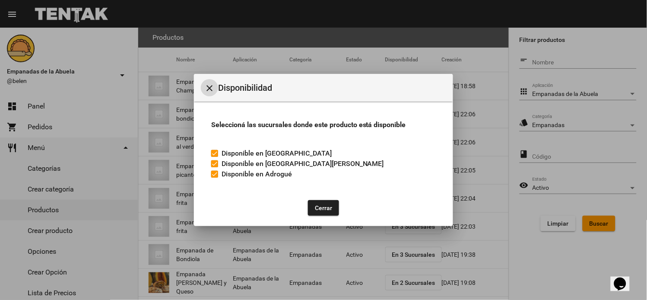
click at [218, 175] on label "Disponible en Adrogué" at bounding box center [251, 174] width 81 height 10
click at [215, 177] on input "Disponible en Adrogué" at bounding box center [214, 177] width 0 height 0
checkbox input "false"
drag, startPoint x: 320, startPoint y: 202, endPoint x: 329, endPoint y: 179, distance: 24.4
click at [321, 202] on button "Cerrar" at bounding box center [323, 208] width 31 height 16
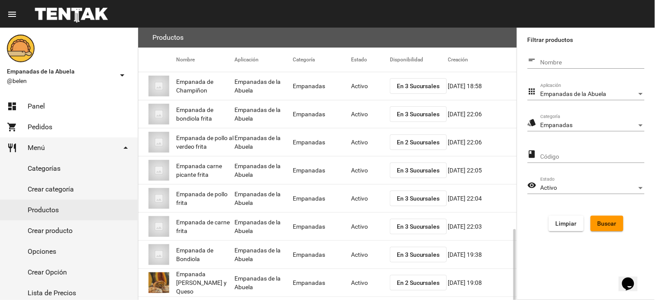
scroll to position [119, 0]
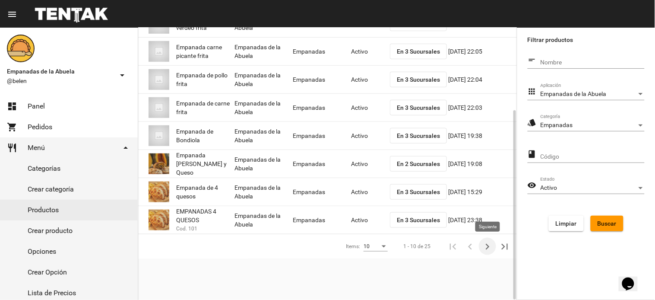
click at [486, 241] on icon "Siguiente" at bounding box center [487, 246] width 12 height 12
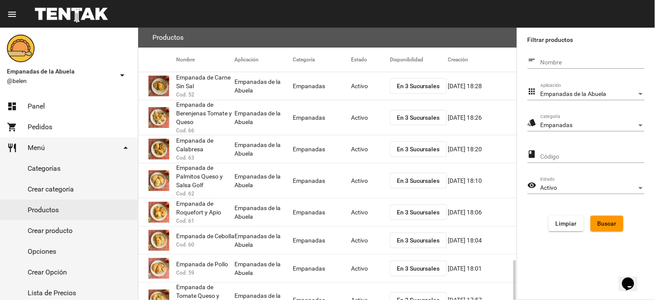
scroll to position [140, 0]
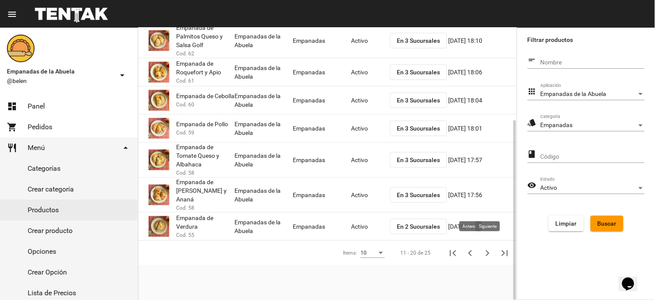
click at [486, 247] on icon "Siguiente" at bounding box center [487, 253] width 12 height 12
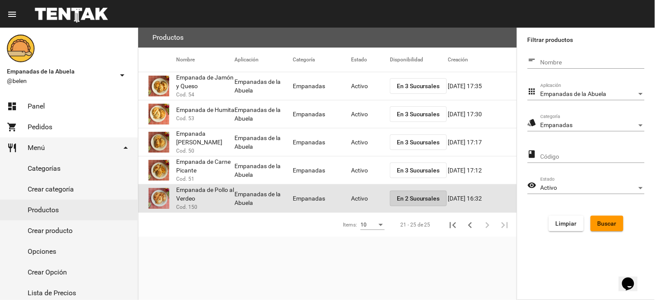
click at [404, 192] on button "En 2 Sucursales" at bounding box center [418, 198] width 57 height 16
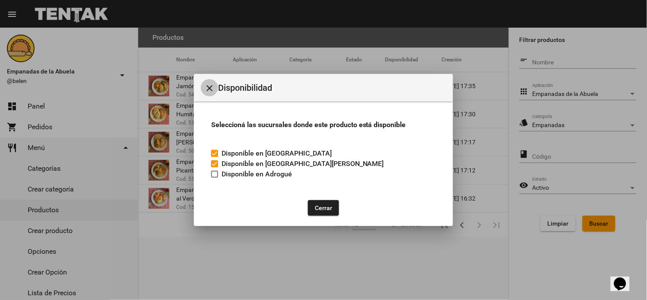
click at [215, 88] on button "close" at bounding box center [209, 87] width 17 height 17
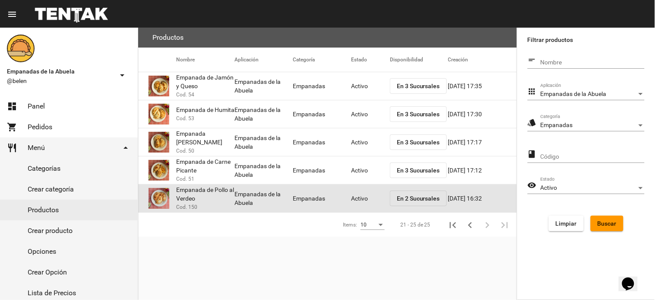
click at [364, 199] on mat-cell "Activo" at bounding box center [370, 198] width 39 height 28
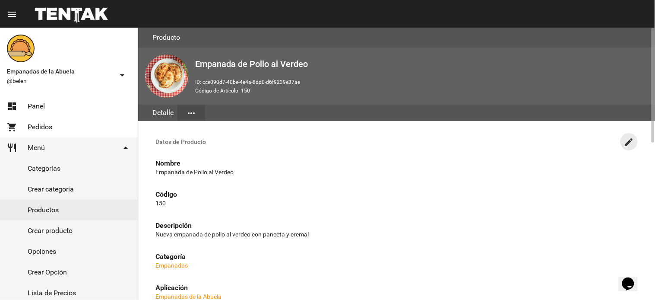
click at [628, 141] on mat-icon "create" at bounding box center [629, 142] width 10 height 10
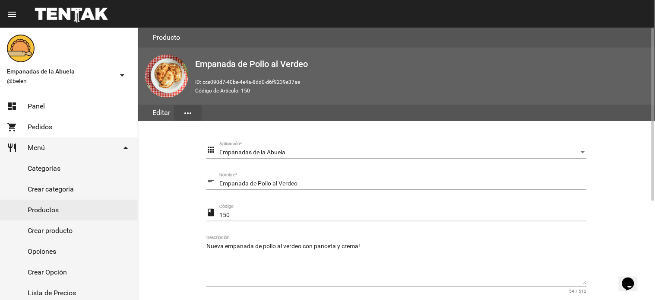
scroll to position [155, 0]
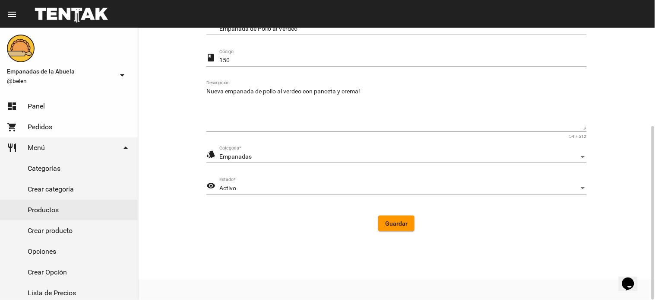
click at [260, 181] on div "Activo Estado *" at bounding box center [402, 185] width 367 height 17
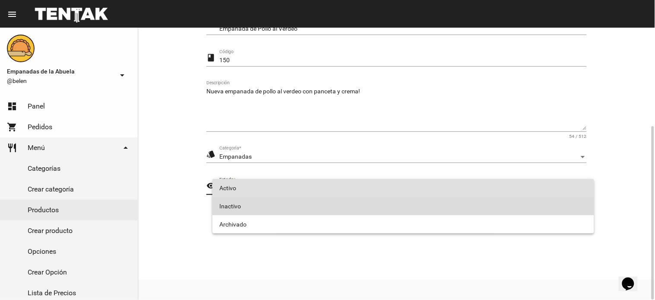
drag, startPoint x: 257, startPoint y: 205, endPoint x: 357, endPoint y: 229, distance: 103.0
click at [258, 204] on span "Inactivo" at bounding box center [403, 206] width 368 height 18
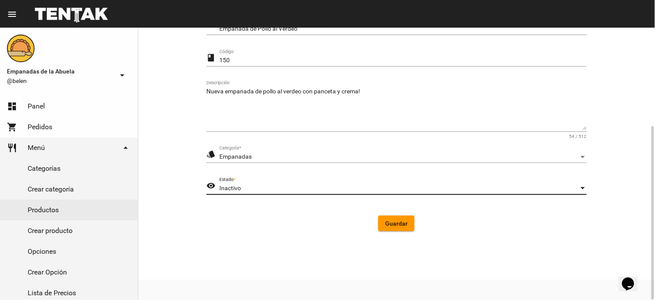
click at [396, 220] on span "Guardar" at bounding box center [396, 223] width 22 height 7
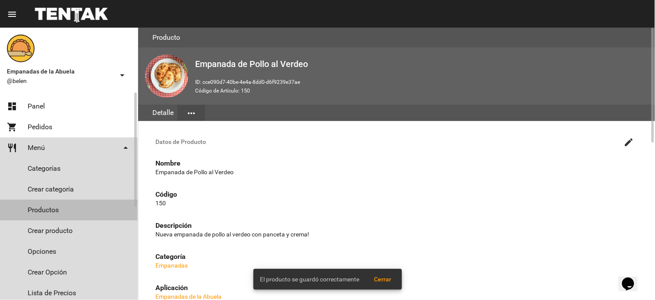
click at [61, 208] on link "Productos" at bounding box center [69, 209] width 138 height 21
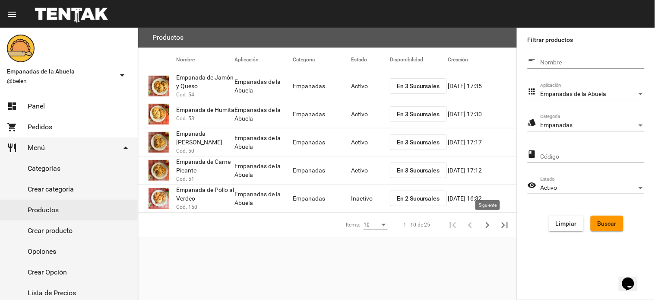
click at [488, 223] on icon "Siguiente" at bounding box center [488, 225] width 4 height 6
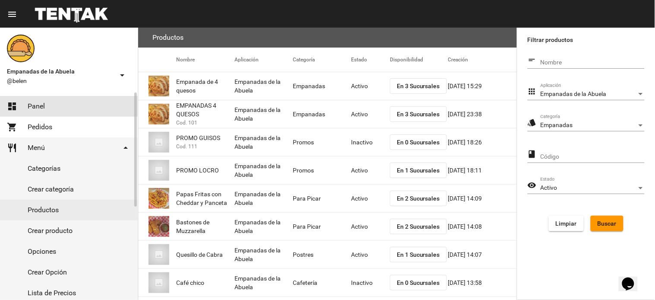
click at [21, 102] on link "dashboard Panel" at bounding box center [69, 106] width 138 height 21
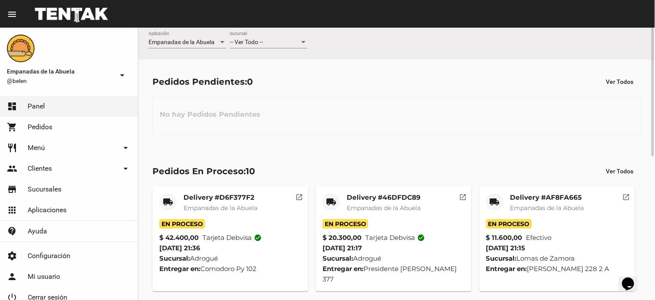
click at [247, 46] on div "-- Ver Todo -- Sucursal" at bounding box center [269, 40] width 78 height 17
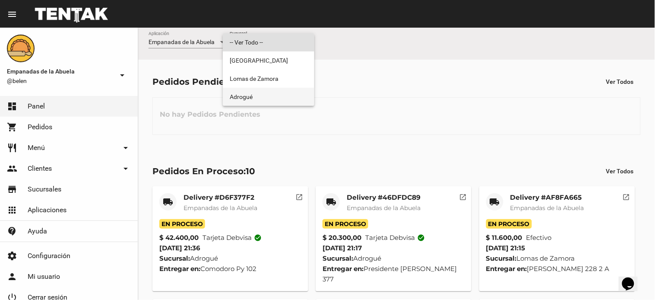
click at [261, 94] on span "Adrogué" at bounding box center [269, 97] width 78 height 18
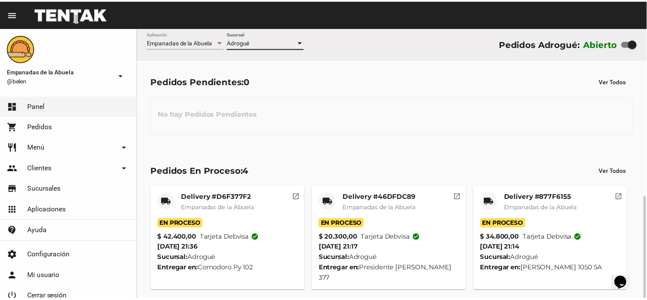
scroll to position [97, 0]
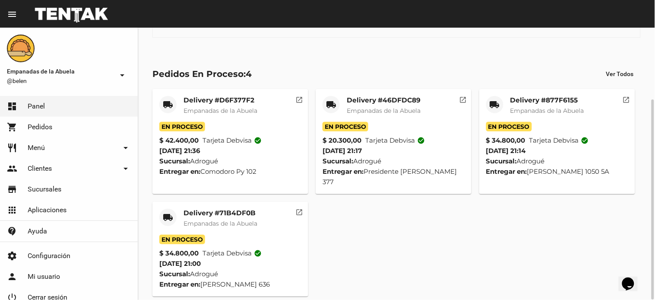
click at [166, 208] on div "local_shipping" at bounding box center [167, 216] width 17 height 17
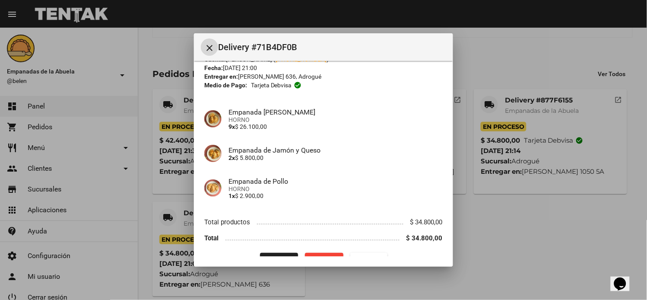
scroll to position [52, 0]
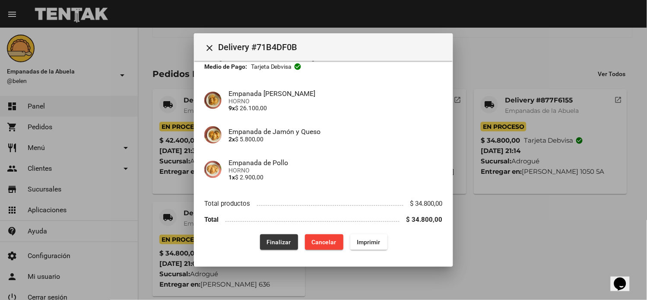
drag, startPoint x: 273, startPoint y: 238, endPoint x: 281, endPoint y: 236, distance: 8.6
click at [274, 239] on span "Finalizar" at bounding box center [279, 241] width 24 height 7
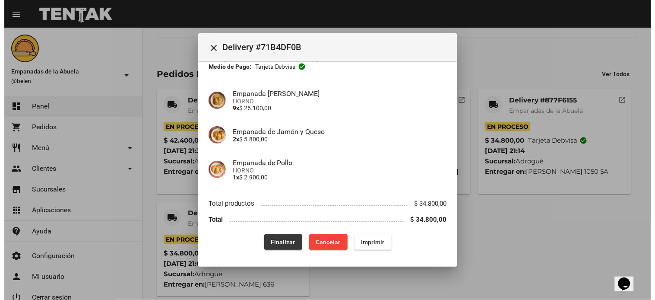
scroll to position [0, 0]
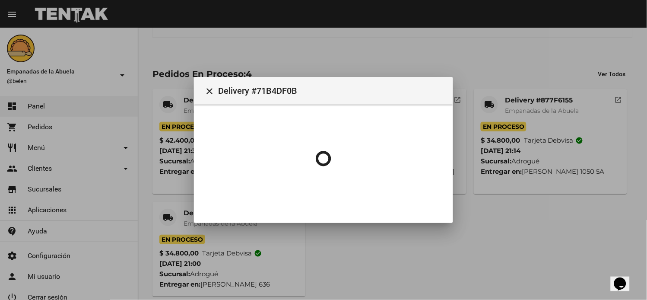
click at [484, 104] on mat-icon "local_shipping" at bounding box center [489, 104] width 10 height 10
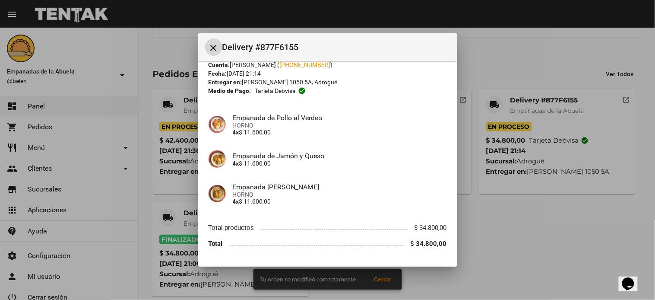
scroll to position [52, 0]
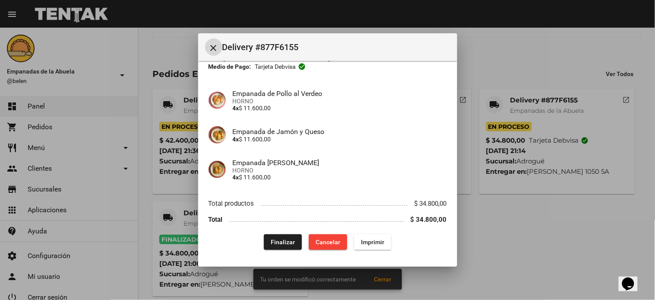
click at [281, 236] on button "Finalizar" at bounding box center [283, 242] width 38 height 16
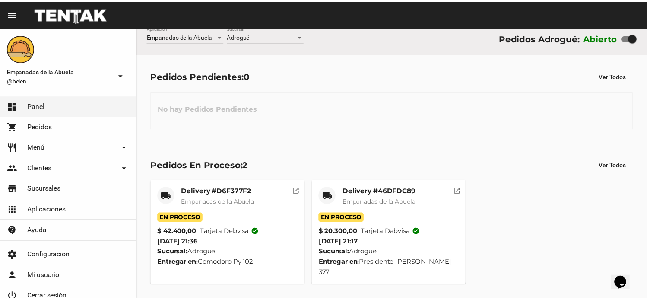
scroll to position [0, 0]
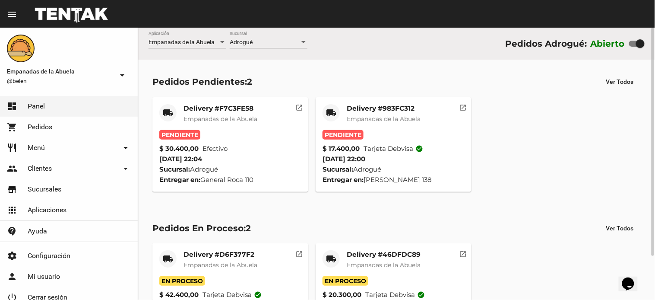
click at [403, 110] on mat-card-title "Delivery #983FC312" at bounding box center [384, 108] width 74 height 9
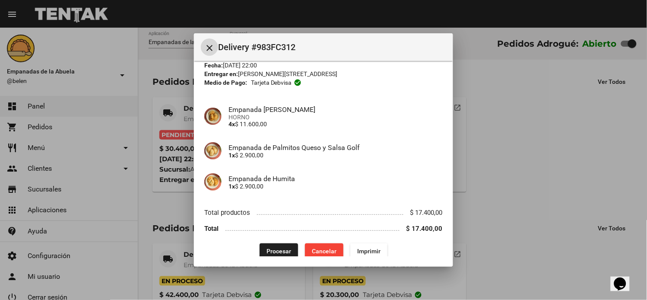
scroll to position [45, 0]
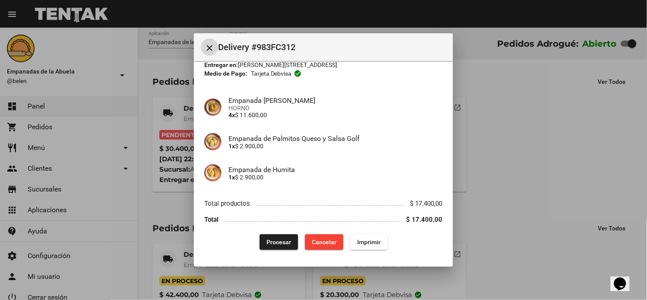
drag, startPoint x: 368, startPoint y: 243, endPoint x: 269, endPoint y: 249, distance: 99.0
click at [368, 243] on span "Imprimir" at bounding box center [368, 241] width 23 height 7
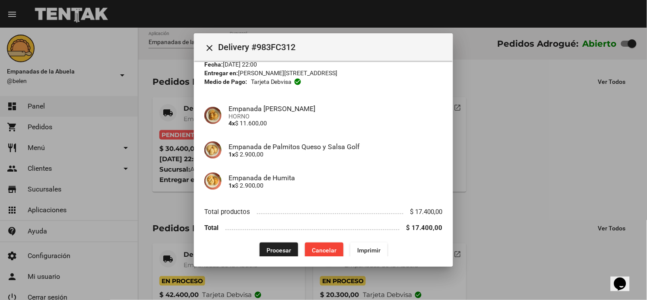
scroll to position [45, 0]
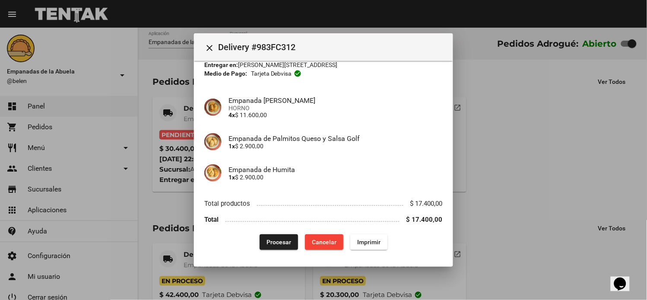
click at [274, 237] on button "Procesar" at bounding box center [278, 242] width 38 height 16
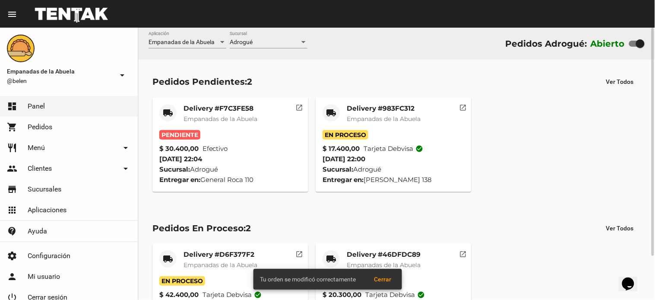
click at [227, 110] on mat-card-title "Delivery #F7C3FE58" at bounding box center [220, 108] width 74 height 9
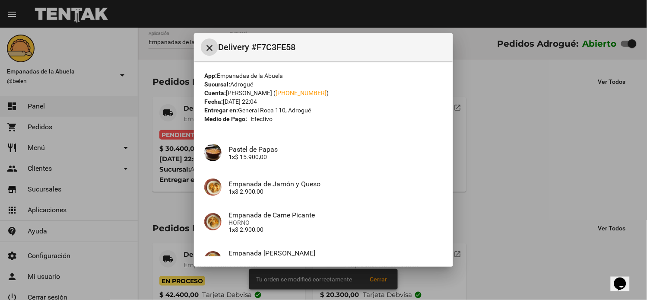
scroll to position [91, 0]
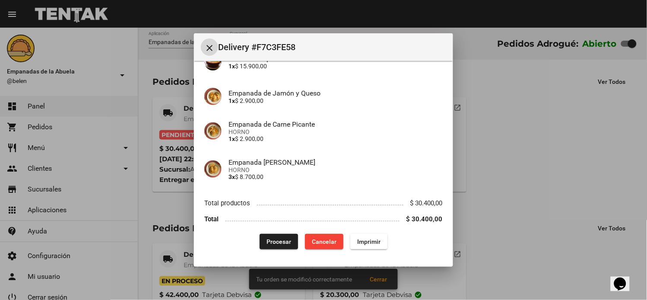
drag, startPoint x: 366, startPoint y: 234, endPoint x: 529, endPoint y: 184, distance: 170.8
click at [366, 234] on button "Imprimir" at bounding box center [368, 242] width 37 height 16
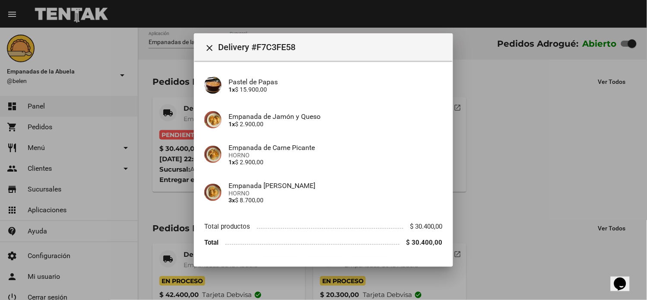
scroll to position [91, 0]
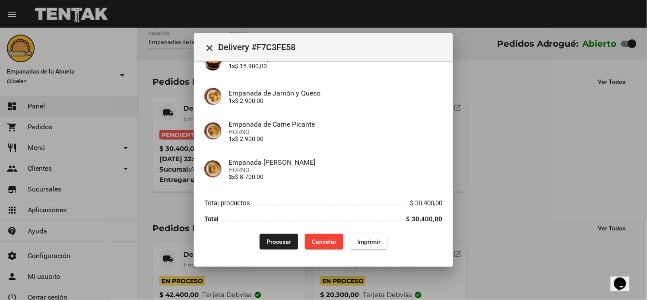
click at [273, 234] on button "Procesar" at bounding box center [278, 242] width 38 height 16
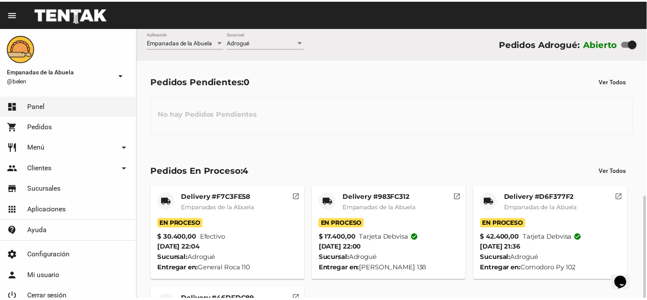
scroll to position [97, 0]
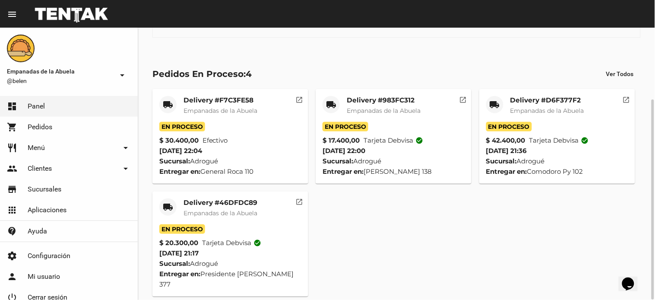
click at [163, 205] on mat-icon "local_shipping" at bounding box center [168, 207] width 10 height 10
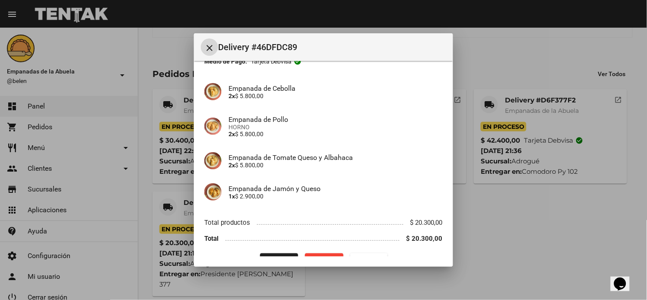
scroll to position [76, 0]
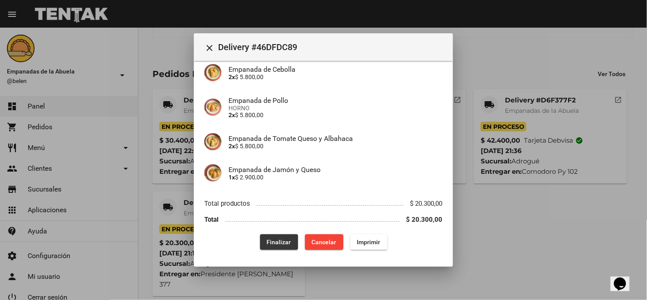
click at [275, 242] on span "Finalizar" at bounding box center [279, 241] width 24 height 7
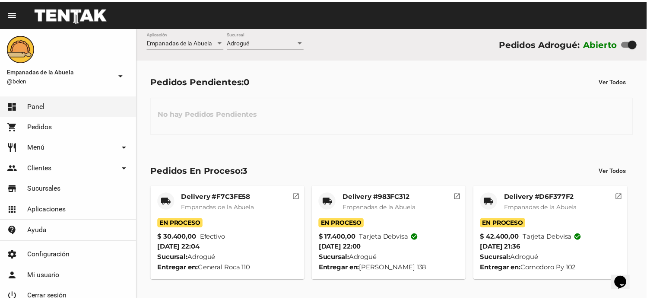
scroll to position [0, 0]
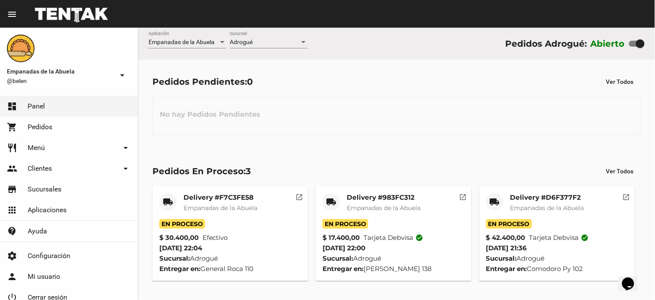
click at [540, 206] on span "Empanadas de la Abuela" at bounding box center [547, 208] width 74 height 8
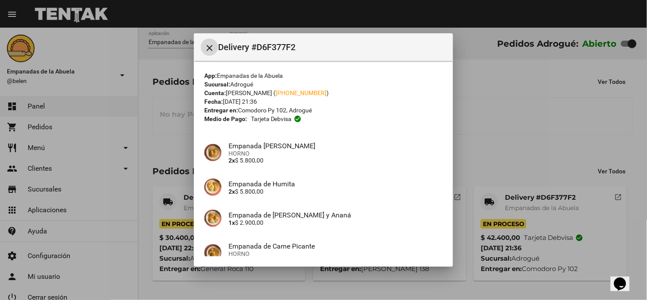
scroll to position [239, 0]
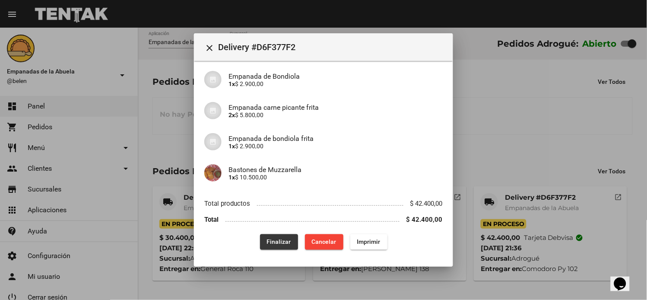
click at [274, 236] on button "Finalizar" at bounding box center [279, 242] width 38 height 16
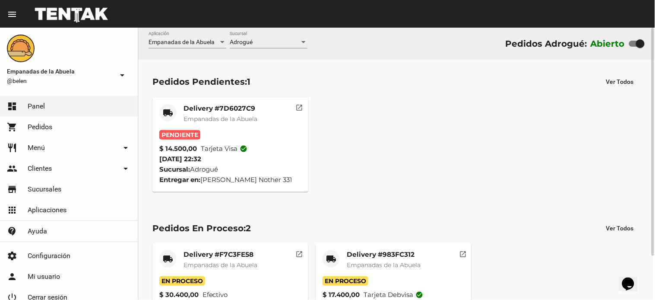
click at [225, 110] on mat-card-title "Delivery #7D6027C9" at bounding box center [220, 108] width 74 height 9
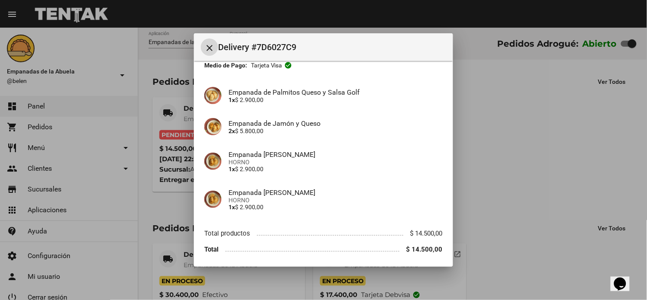
scroll to position [83, 0]
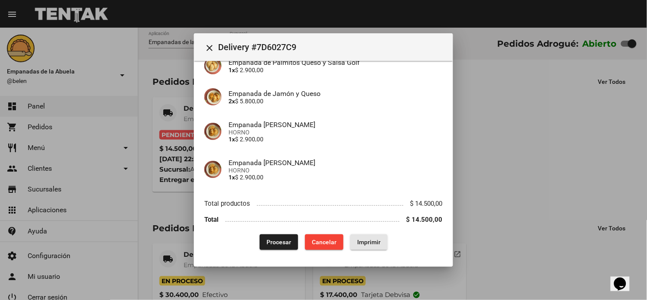
click at [360, 242] on span "Imprimir" at bounding box center [368, 241] width 23 height 7
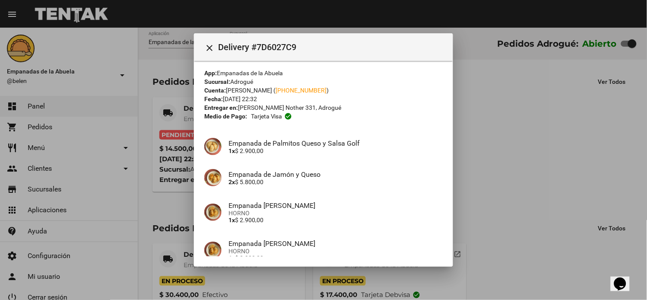
scroll to position [83, 0]
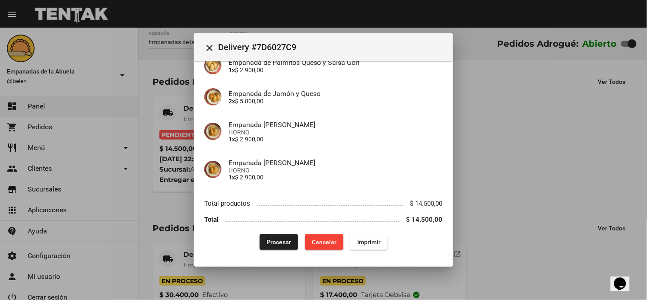
click at [267, 235] on button "Procesar" at bounding box center [278, 242] width 38 height 16
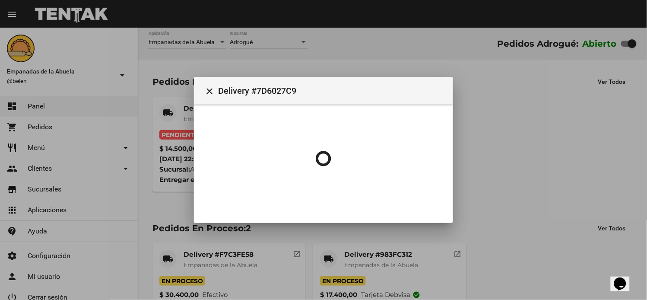
scroll to position [0, 0]
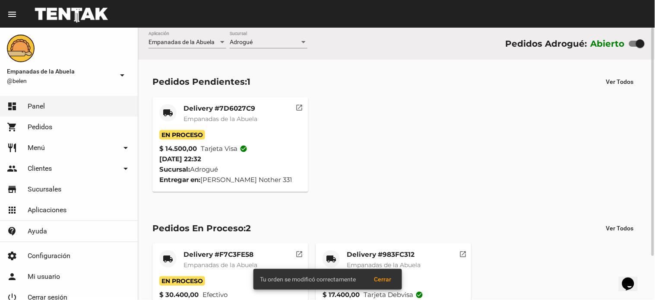
click at [329, 255] on mat-icon "local_shipping" at bounding box center [331, 258] width 10 height 10
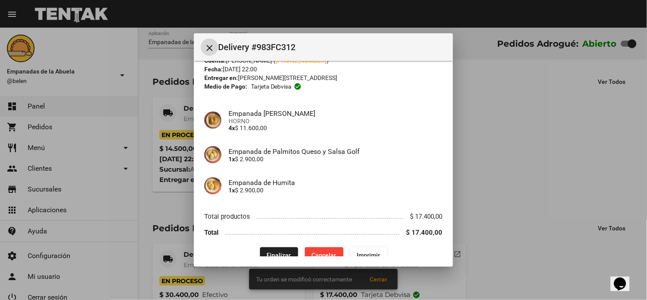
scroll to position [45, 0]
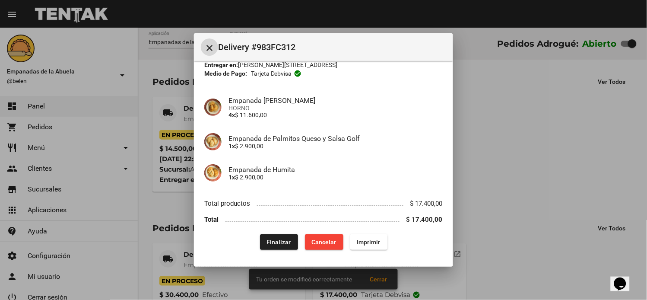
click at [262, 242] on button "Finalizar" at bounding box center [279, 242] width 38 height 16
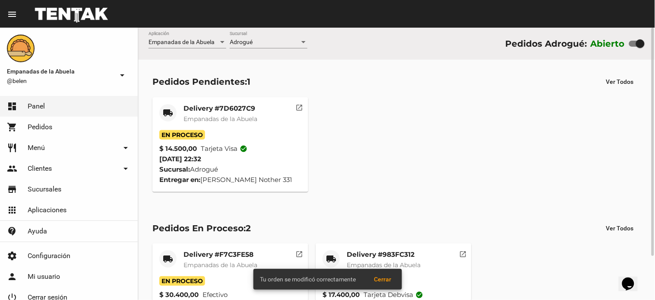
click at [165, 256] on mat-icon "local_shipping" at bounding box center [168, 258] width 10 height 10
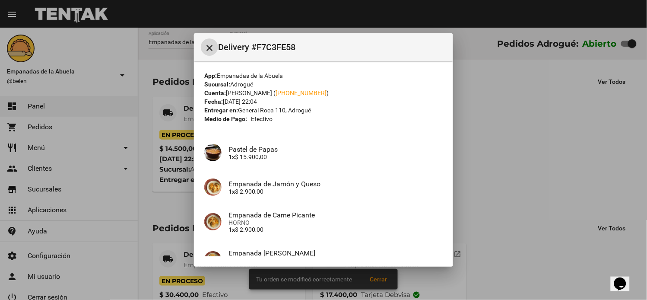
scroll to position [91, 0]
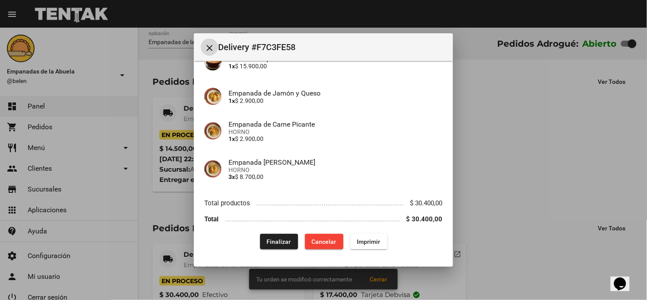
click at [271, 240] on span "Finalizar" at bounding box center [279, 241] width 24 height 7
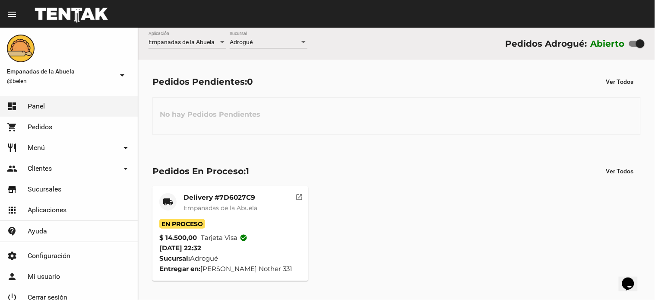
click at [235, 201] on mat-card-title "Delivery #7D6027C9" at bounding box center [220, 197] width 74 height 9
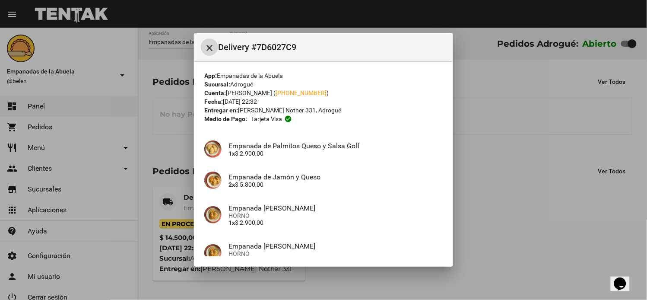
scroll to position [83, 0]
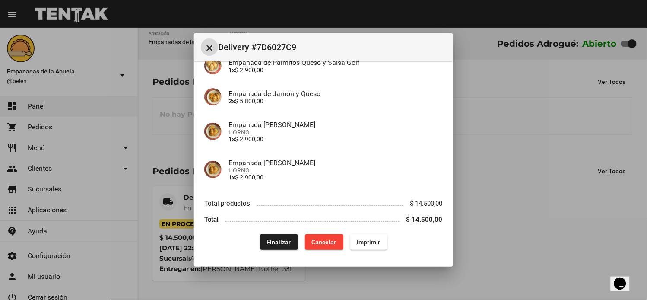
click at [260, 241] on button "Finalizar" at bounding box center [279, 242] width 38 height 16
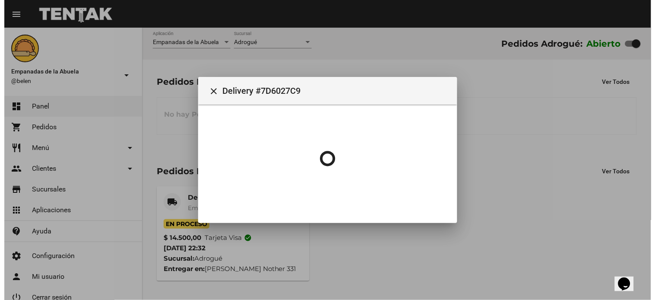
scroll to position [0, 0]
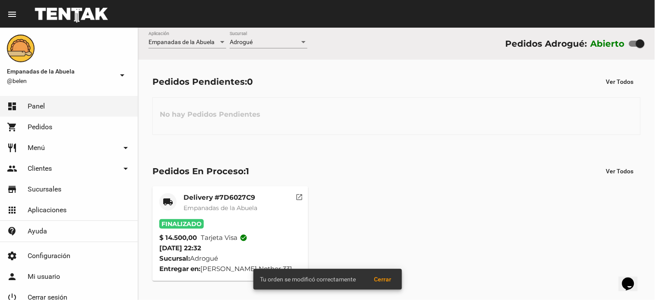
click at [286, 37] on div "Adrogué Sucursal" at bounding box center [269, 40] width 78 height 17
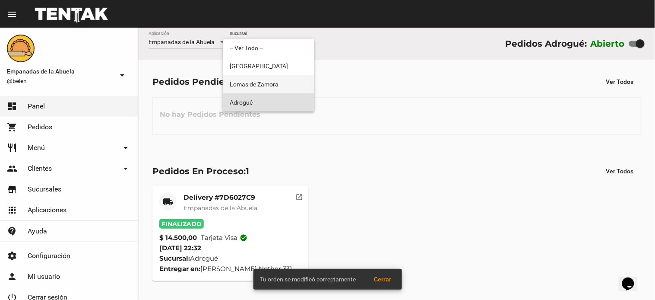
click at [269, 79] on span "Lomas de Zamora" at bounding box center [269, 84] width 78 height 18
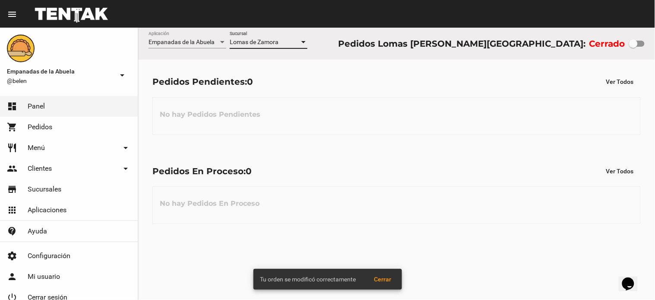
click at [273, 39] on span "Lomas de Zamora" at bounding box center [254, 41] width 49 height 7
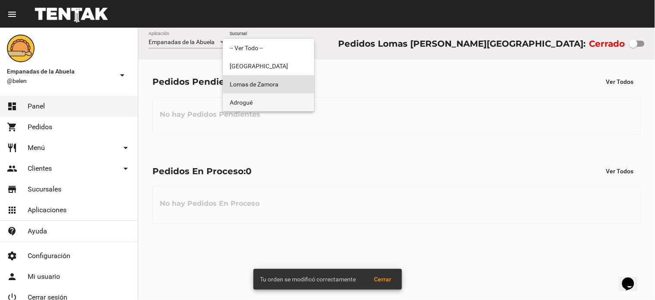
click at [269, 99] on span "Adrogué" at bounding box center [269, 102] width 78 height 18
checkbox input "true"
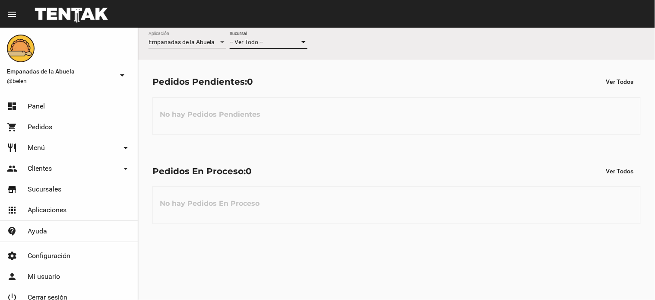
click at [275, 44] on div "-- Ver Todo --" at bounding box center [265, 42] width 70 height 7
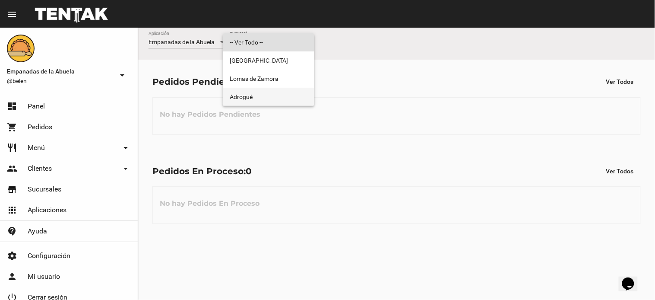
click at [253, 94] on span "Adrogué" at bounding box center [269, 97] width 78 height 18
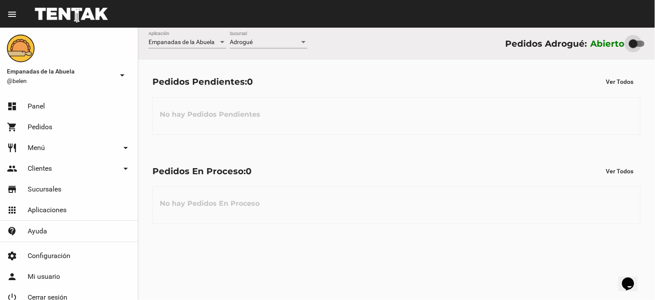
drag, startPoint x: 639, startPoint y: 40, endPoint x: 193, endPoint y: 156, distance: 460.7
click at [591, 54] on div "Empanadas de la Abuela Aplicación Adrogué Sucursal Pedidos Adrogué: Abierto" at bounding box center [396, 44] width 517 height 32
checkbox input "false"
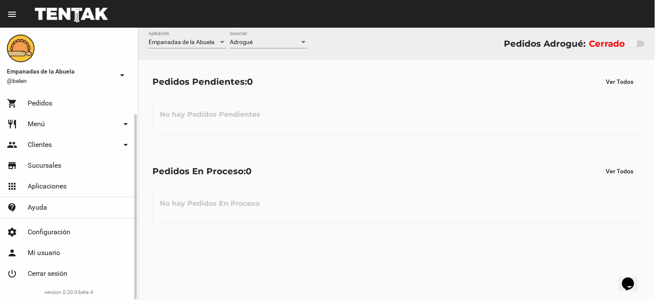
drag, startPoint x: 57, startPoint y: 270, endPoint x: 498, endPoint y: 2, distance: 516.2
click at [62, 270] on span "Cerrar sesión" at bounding box center [48, 273] width 40 height 9
